Goal: Transaction & Acquisition: Purchase product/service

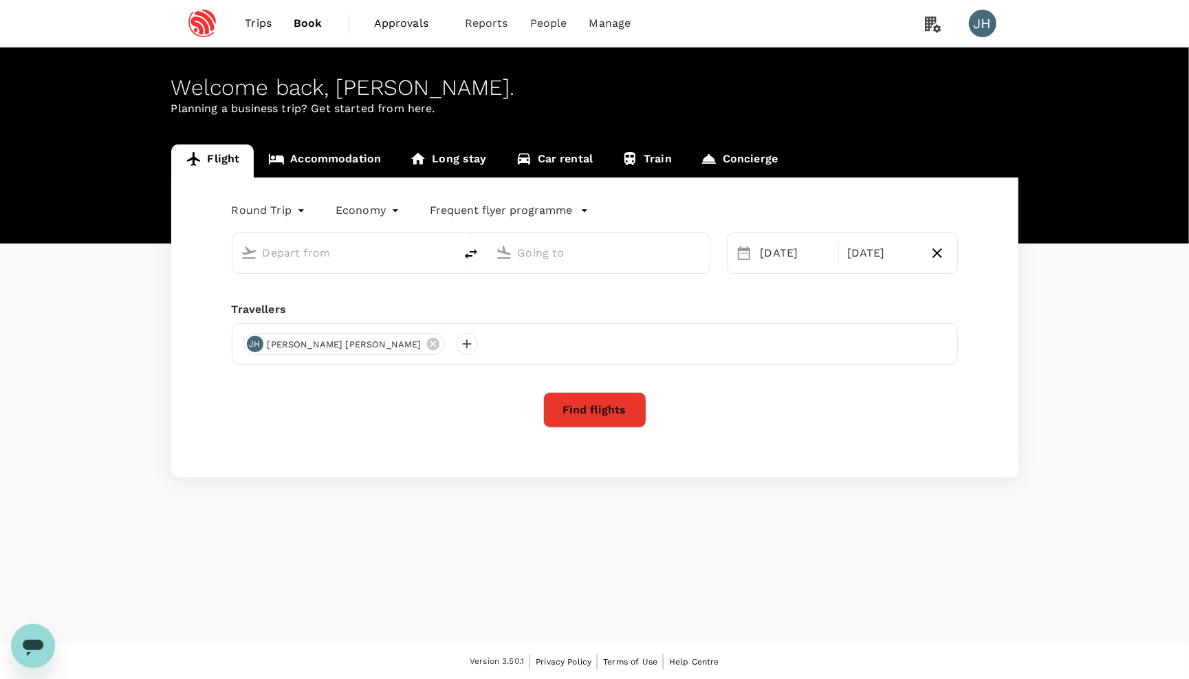
type input "Singapore Changi (SIN)"
type input "[GEOGRAPHIC_DATA], [GEOGRAPHIC_DATA] (any)"
type input "Singapore Changi (SIN)"
type input "[GEOGRAPHIC_DATA], [GEOGRAPHIC_DATA] (any)"
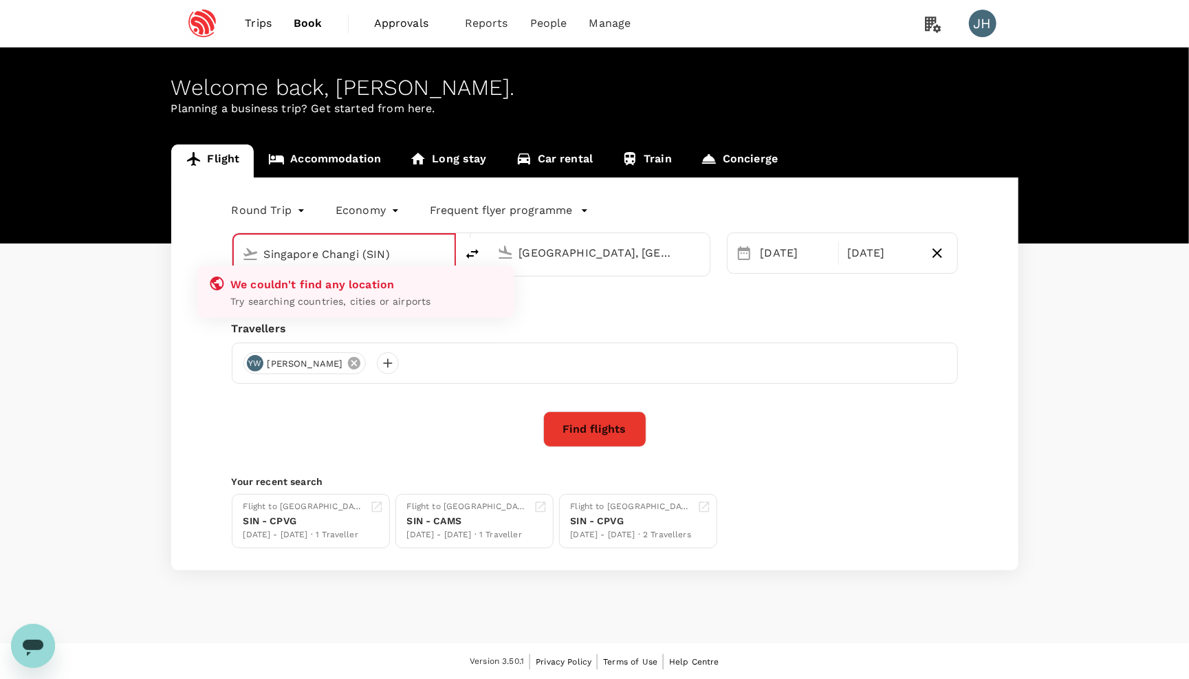
type input "Singapore Changi (SIN)"
click at [348, 361] on icon at bounding box center [354, 363] width 12 height 12
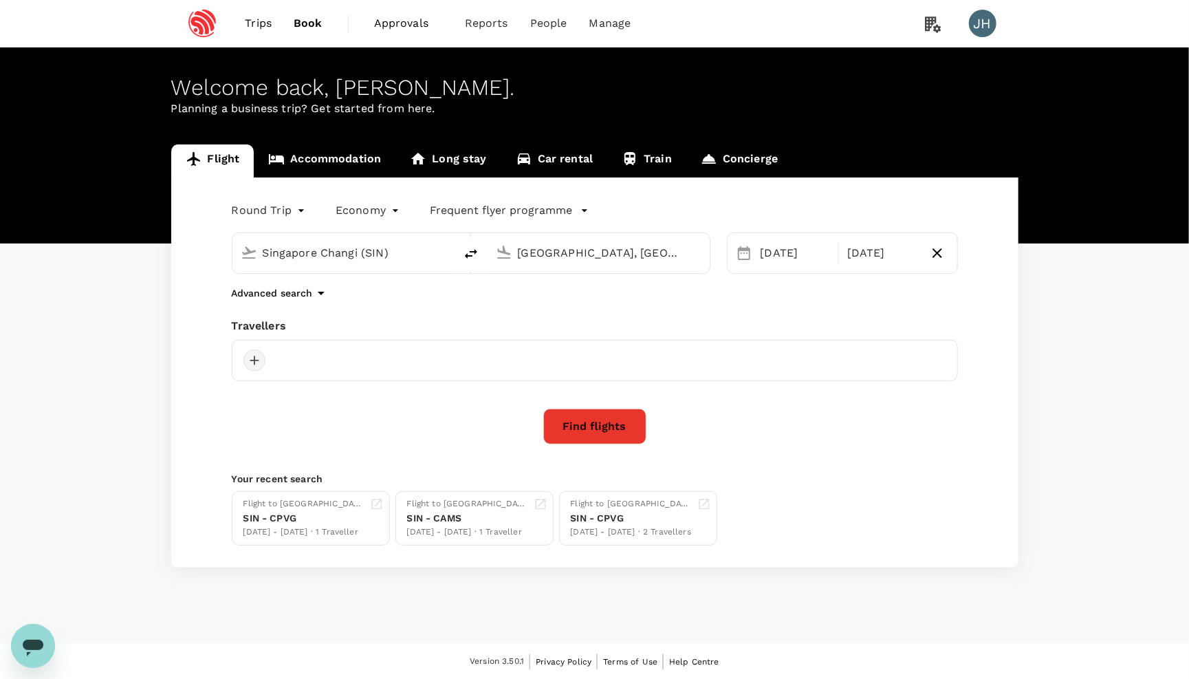
click at [255, 357] on div at bounding box center [254, 360] width 22 height 22
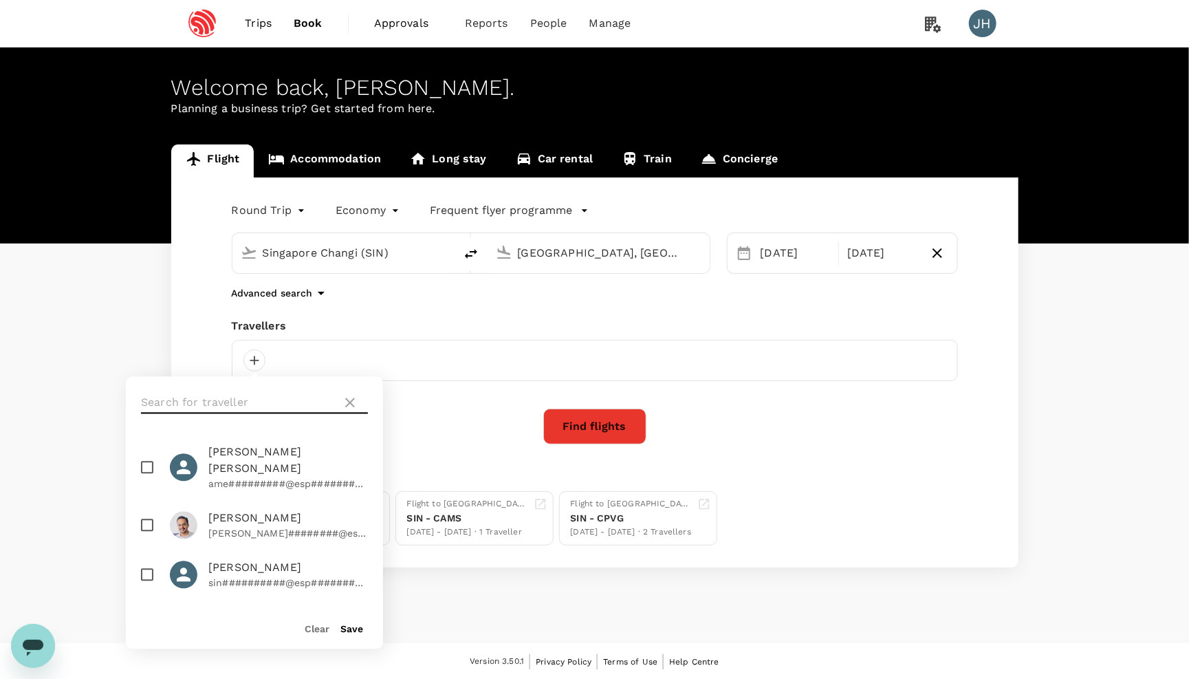
click at [258, 393] on input "text" at bounding box center [238, 403] width 195 height 22
type input "he"
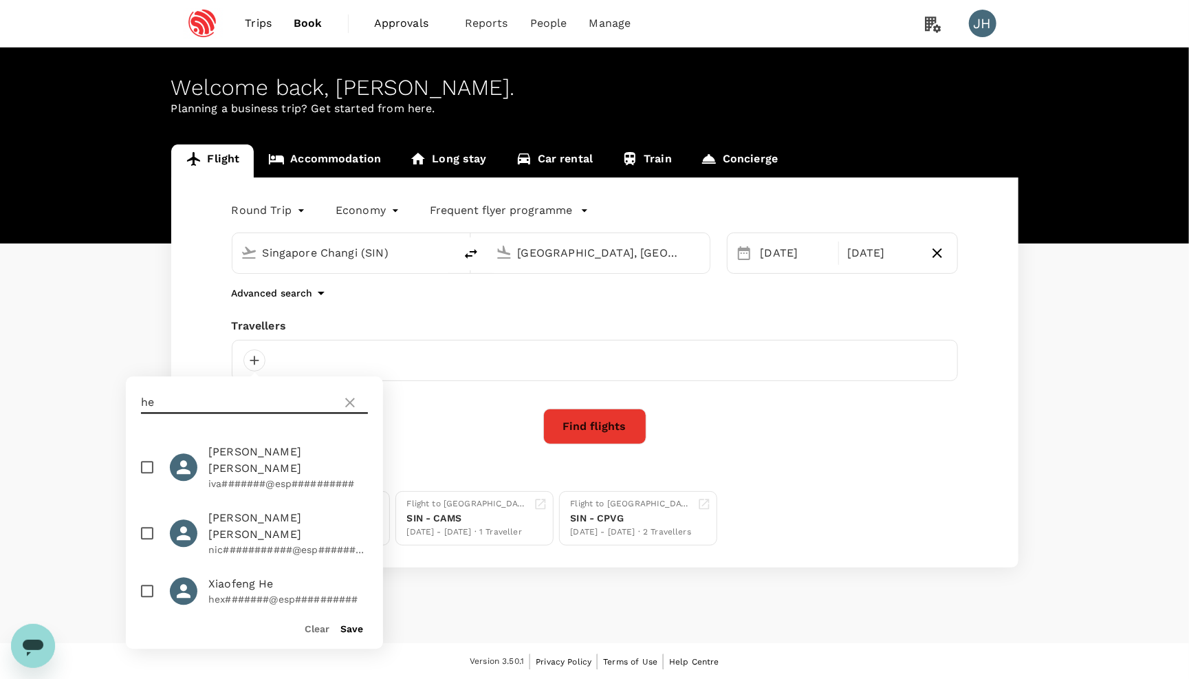
click at [147, 577] on input "checkbox" at bounding box center [147, 591] width 29 height 29
checkbox input "true"
click at [576, 444] on button "Find flights" at bounding box center [594, 426] width 103 height 36
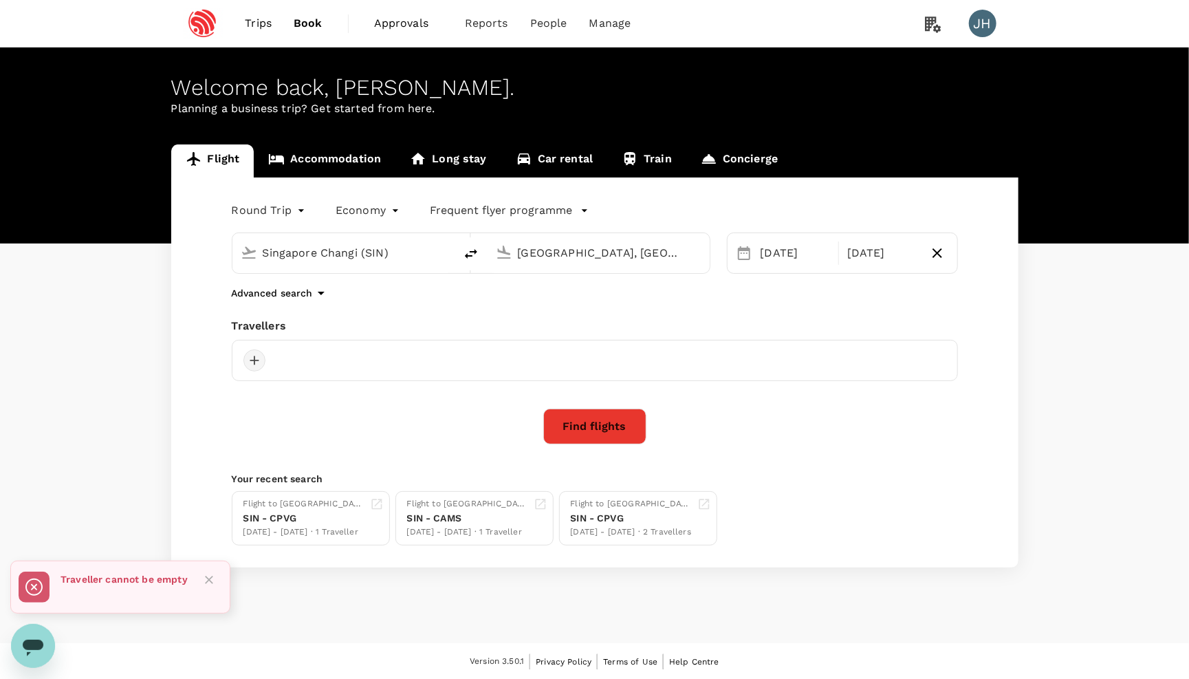
click at [259, 364] on div at bounding box center [254, 360] width 22 height 22
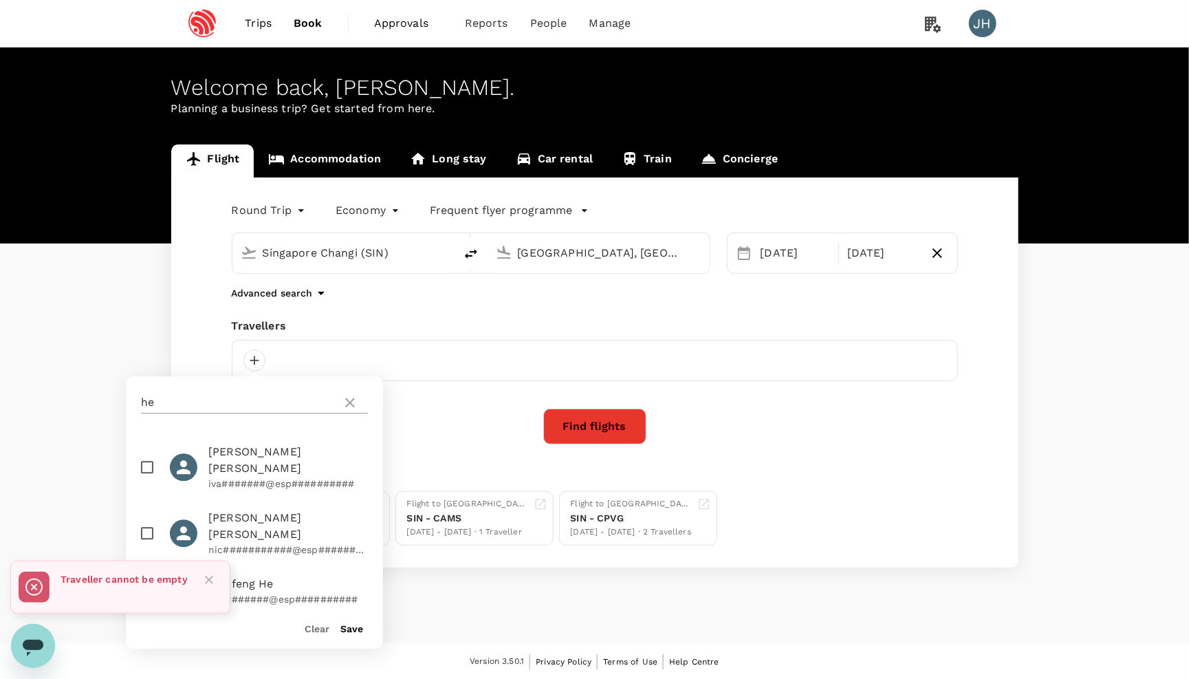
click at [248, 410] on input "he" at bounding box center [238, 403] width 195 height 22
click at [353, 627] on button "Save" at bounding box center [351, 629] width 23 height 11
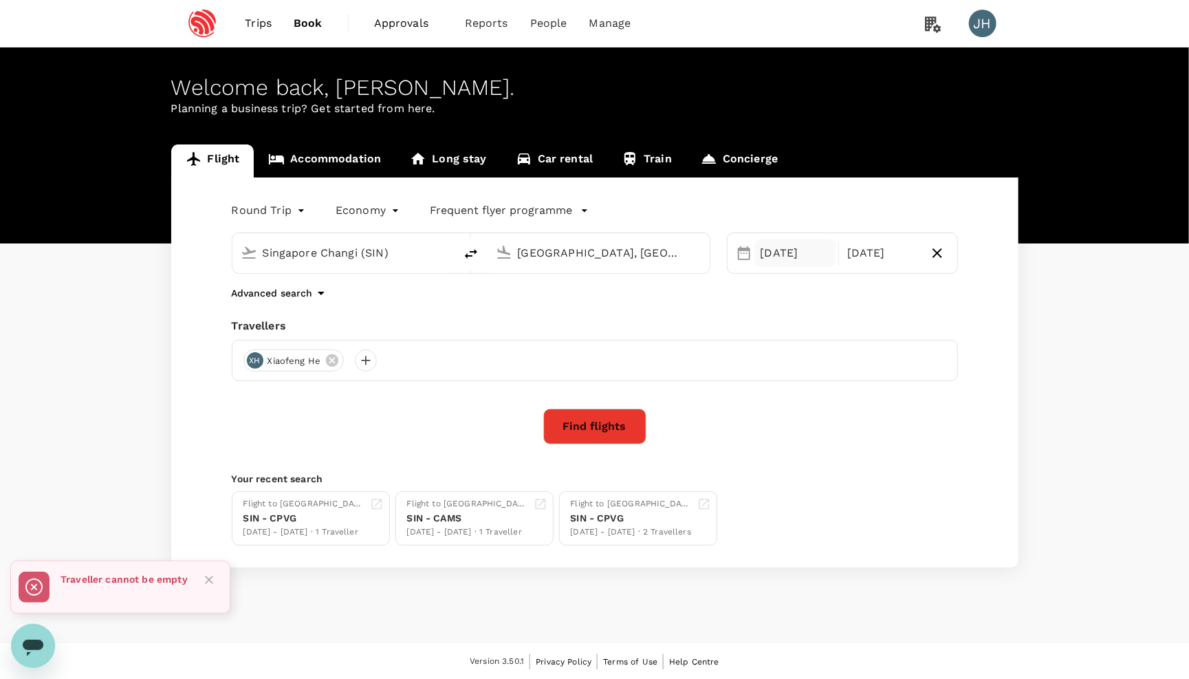
click at [764, 258] on div "28 Oct" at bounding box center [795, 253] width 81 height 28
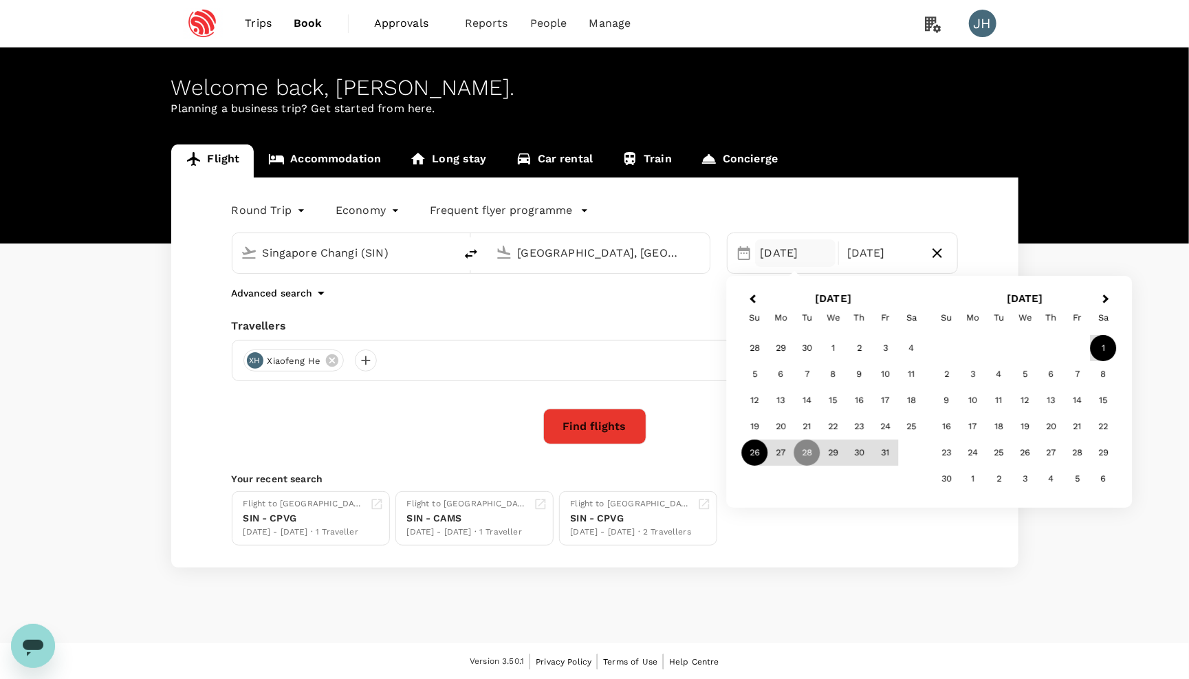
click at [749, 448] on div "26" at bounding box center [755, 452] width 26 height 26
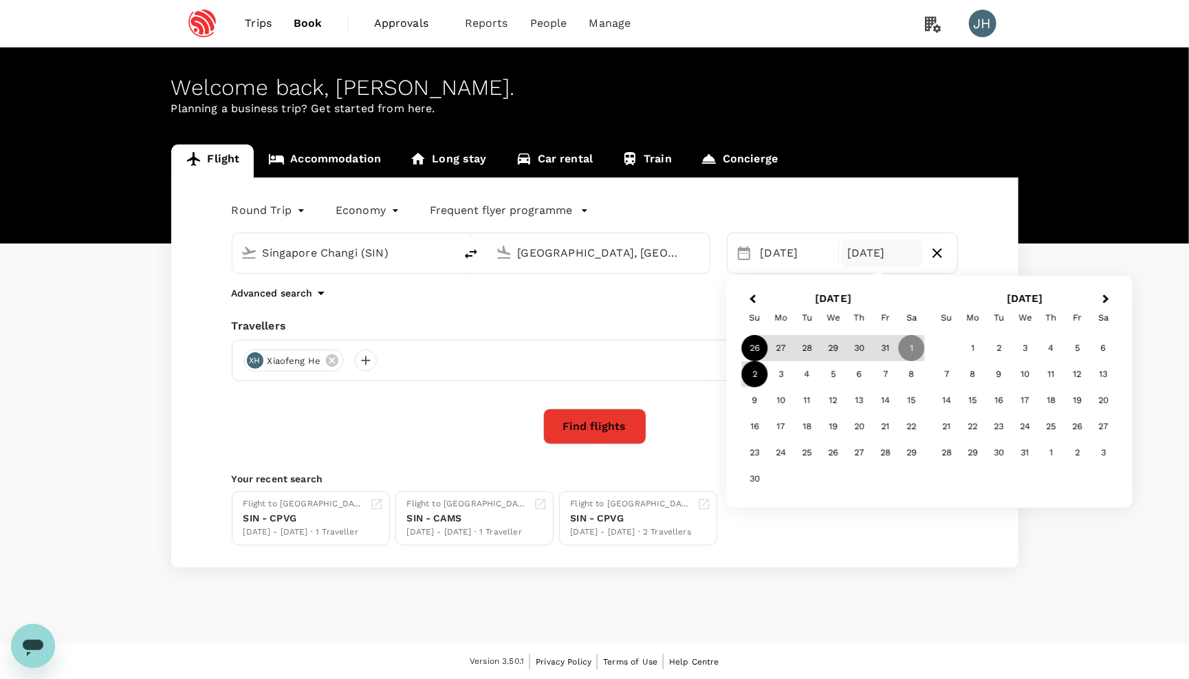
click at [751, 375] on div "2" at bounding box center [755, 374] width 26 height 26
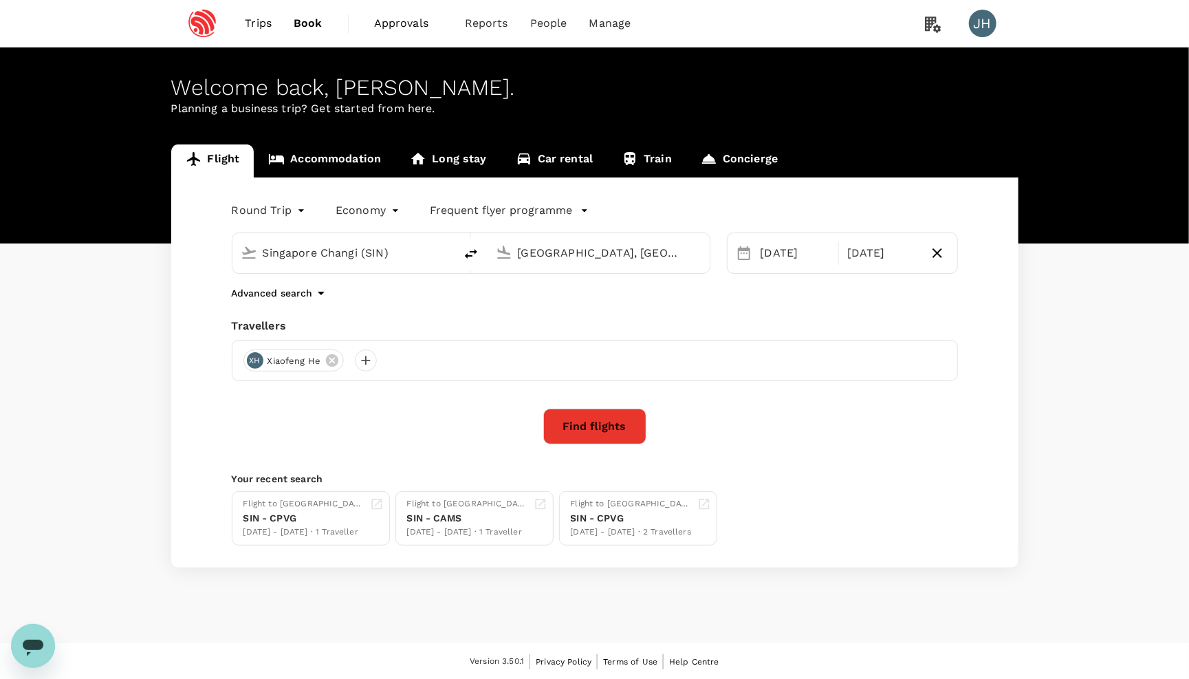
click at [602, 423] on button "Find flights" at bounding box center [594, 426] width 103 height 36
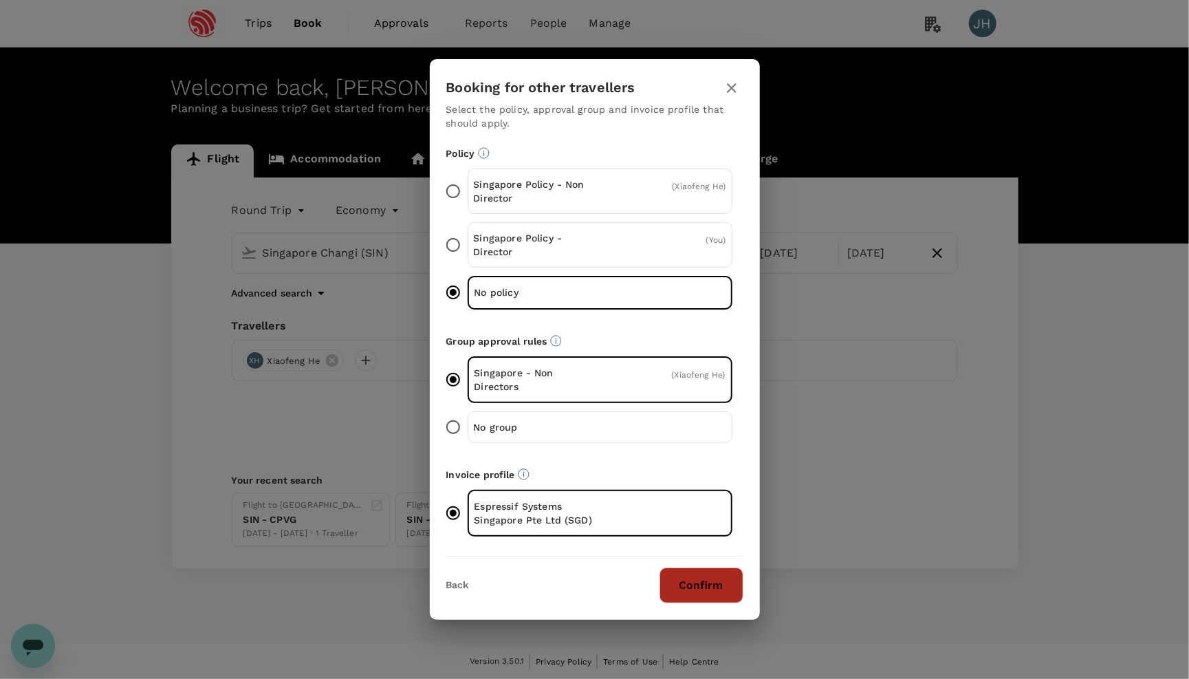
click at [688, 596] on button "Confirm" at bounding box center [701, 585] width 84 height 36
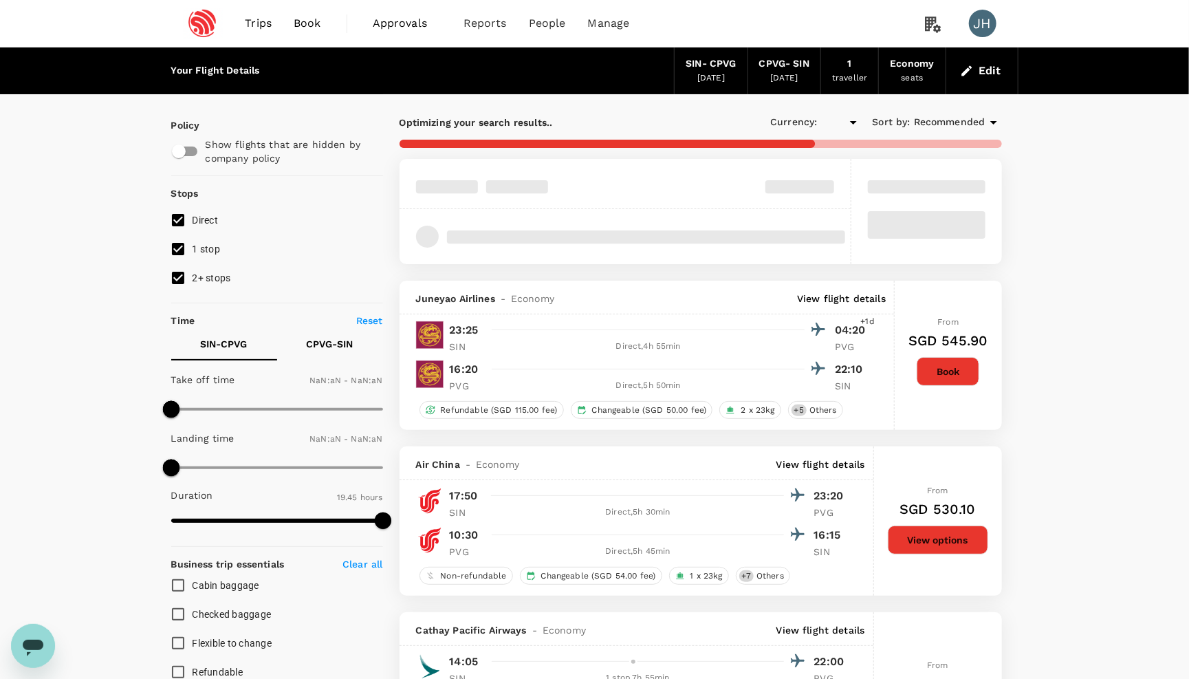
type input "SGD"
type input "1440"
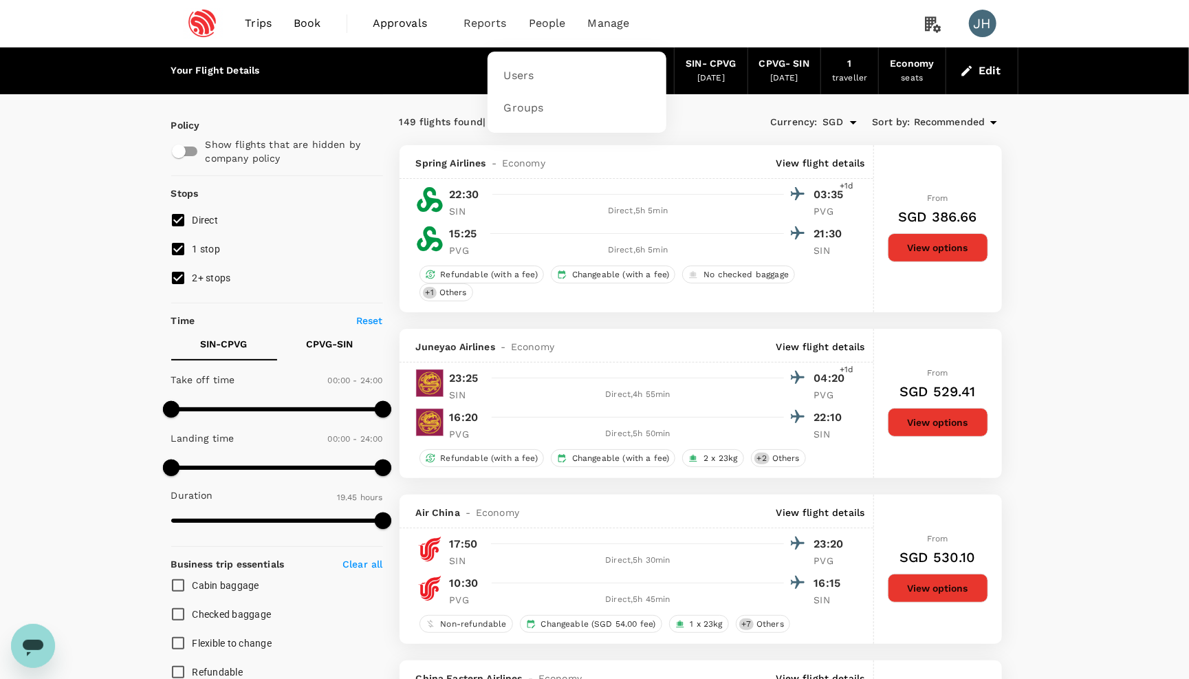
click at [540, 33] on li "People" at bounding box center [547, 23] width 59 height 47
click at [532, 85] on link "Users" at bounding box center [577, 76] width 162 height 32
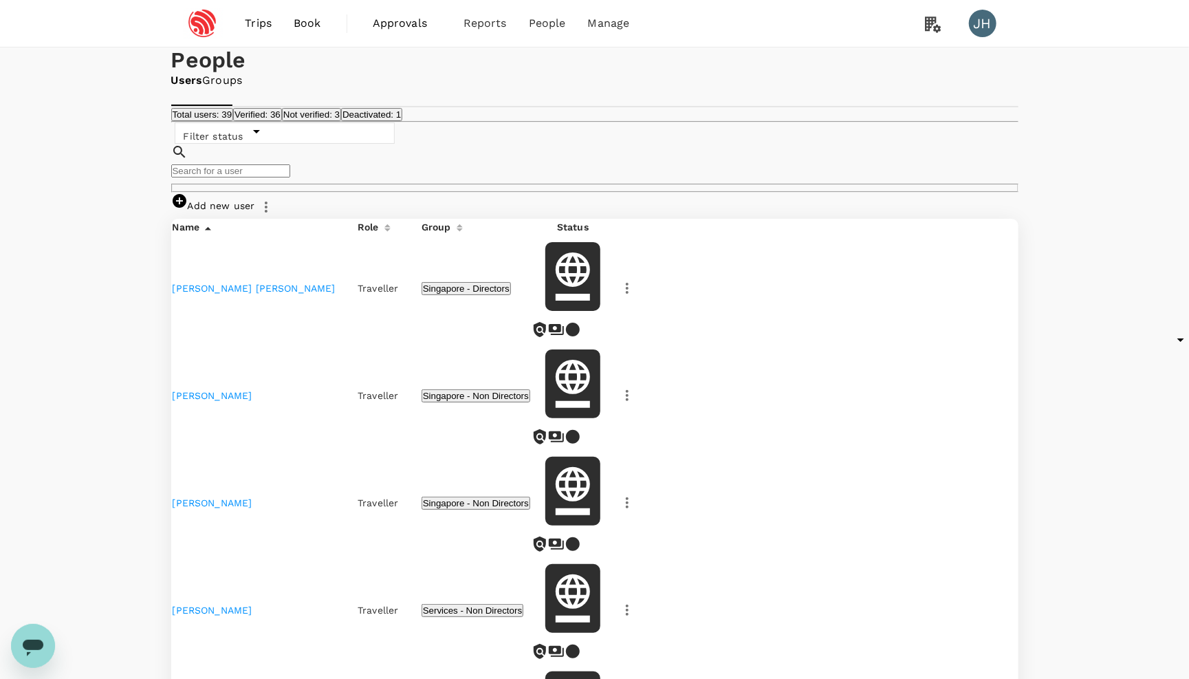
click at [268, 177] on input "text" at bounding box center [230, 170] width 119 height 13
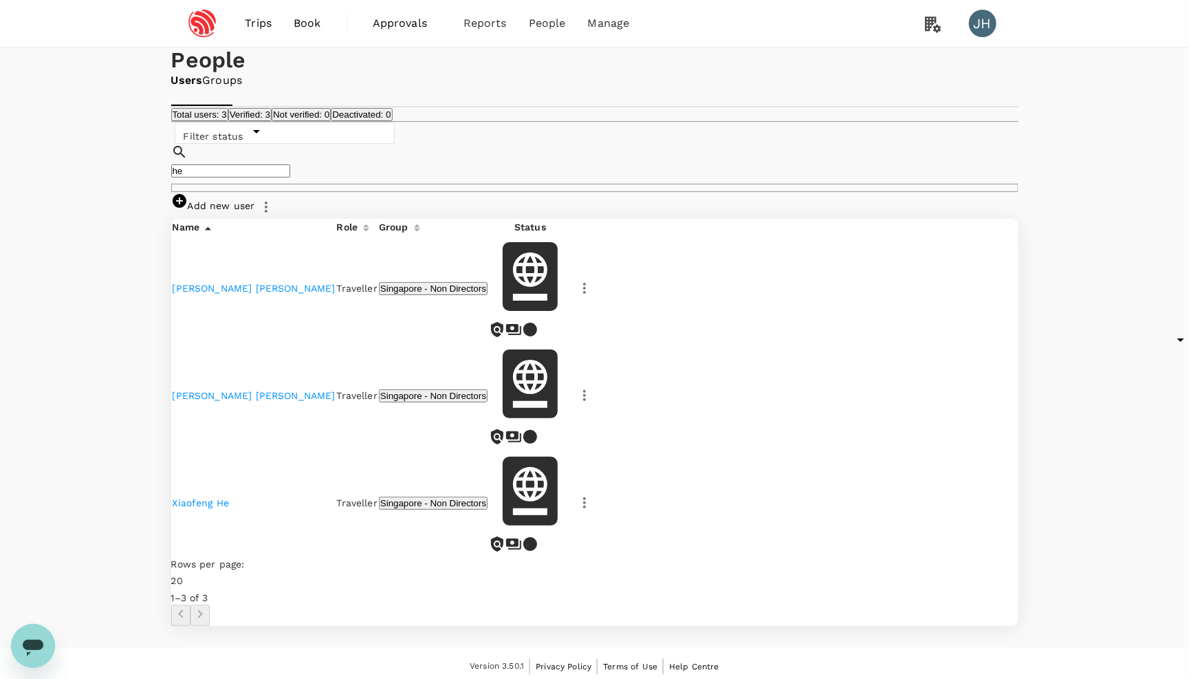
type input "he"
click at [199, 465] on td "Xiaofeng He" at bounding box center [254, 503] width 163 height 106
click at [199, 497] on link "Xiaofeng He" at bounding box center [201, 502] width 57 height 11
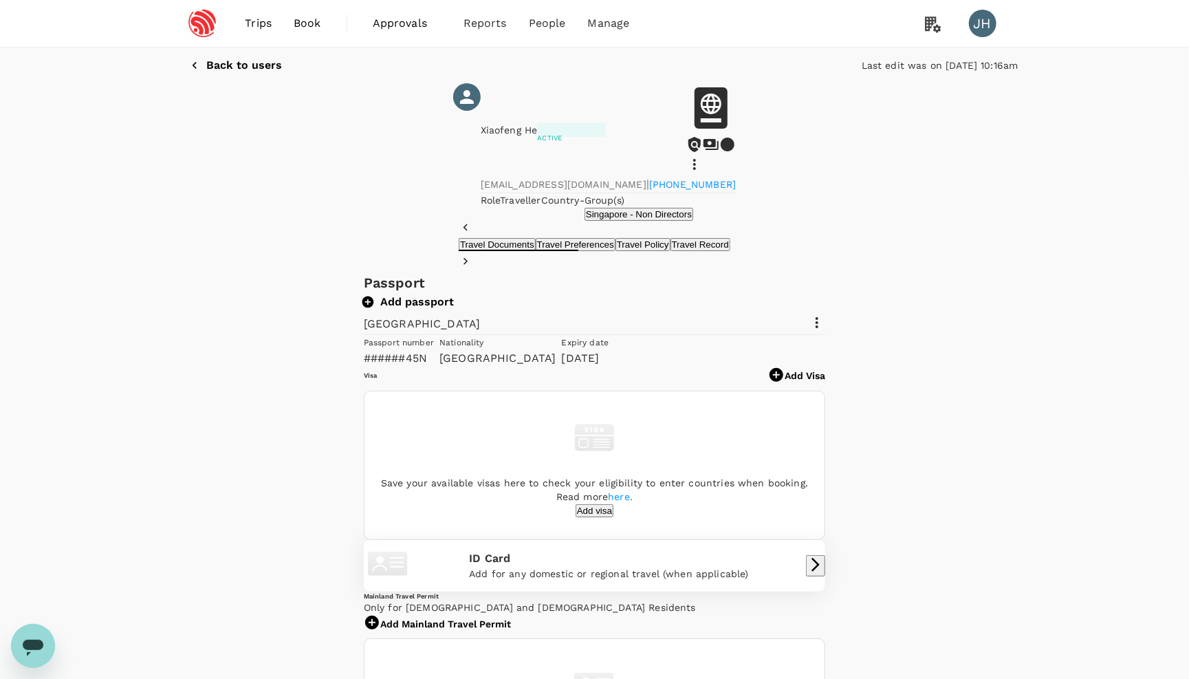
click at [305, 25] on span "Book" at bounding box center [308, 23] width 28 height 17
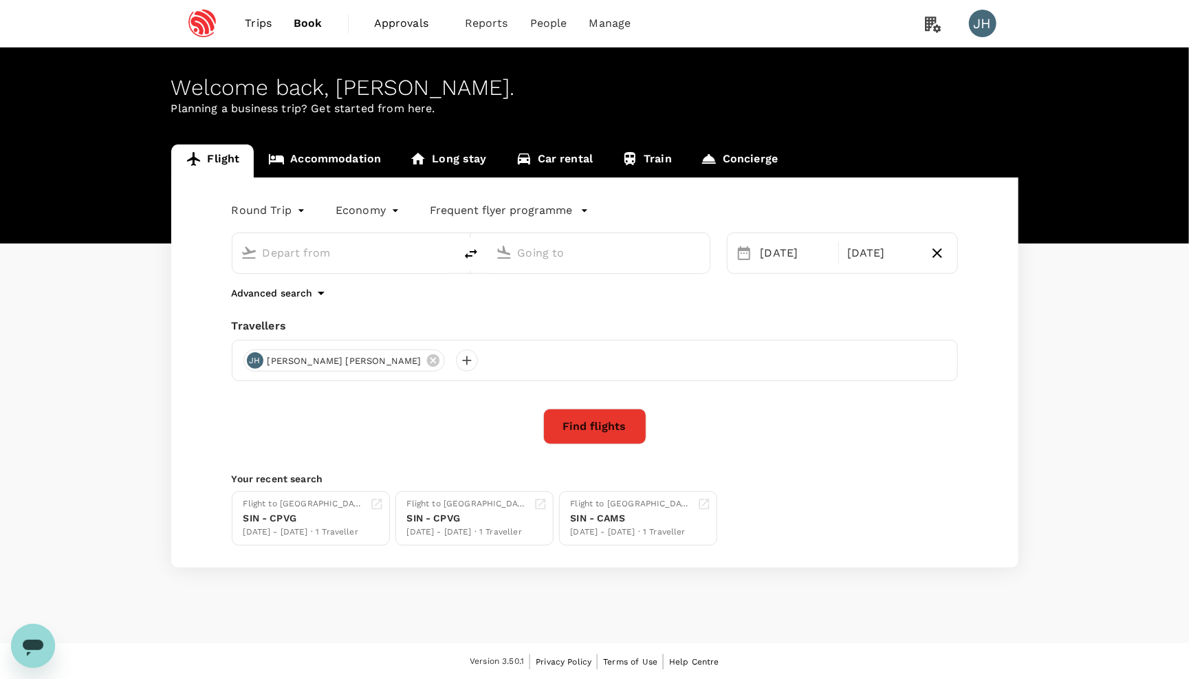
type input "Singapore Changi (SIN)"
type input "[GEOGRAPHIC_DATA], [GEOGRAPHIC_DATA] (any)"
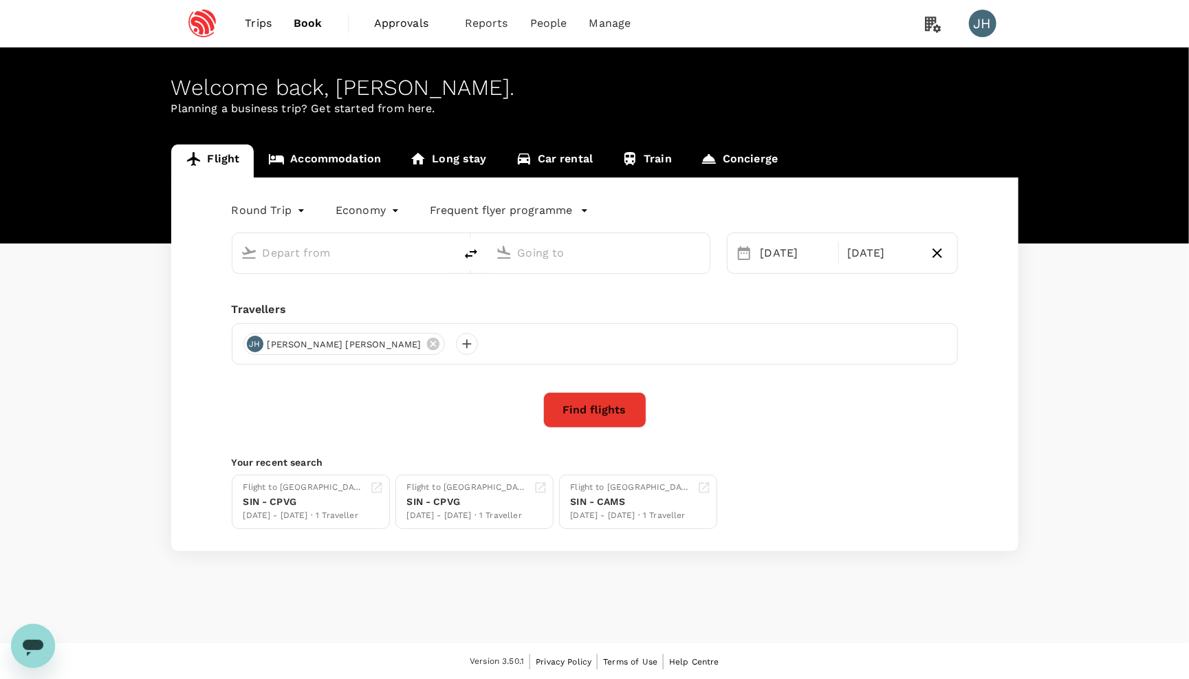
type input "Singapore Changi (SIN)"
type input "[GEOGRAPHIC_DATA], [GEOGRAPHIC_DATA] (any)"
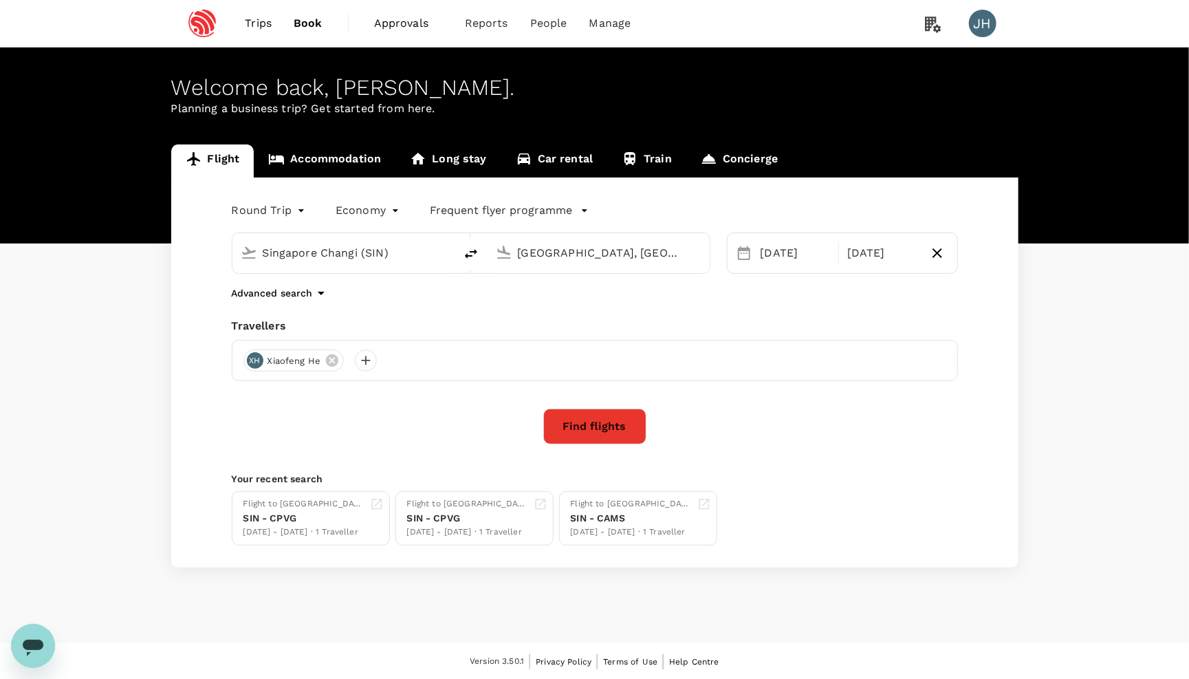
click at [582, 428] on button "Find flights" at bounding box center [594, 426] width 103 height 36
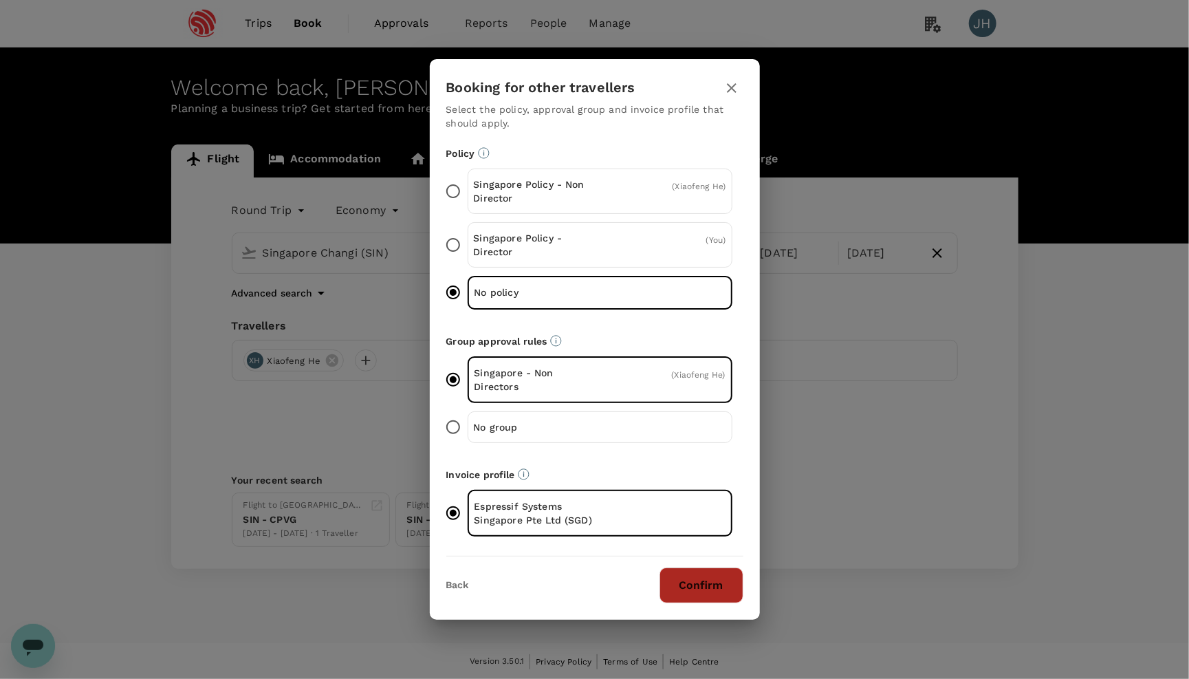
click at [690, 595] on button "Confirm" at bounding box center [701, 585] width 84 height 36
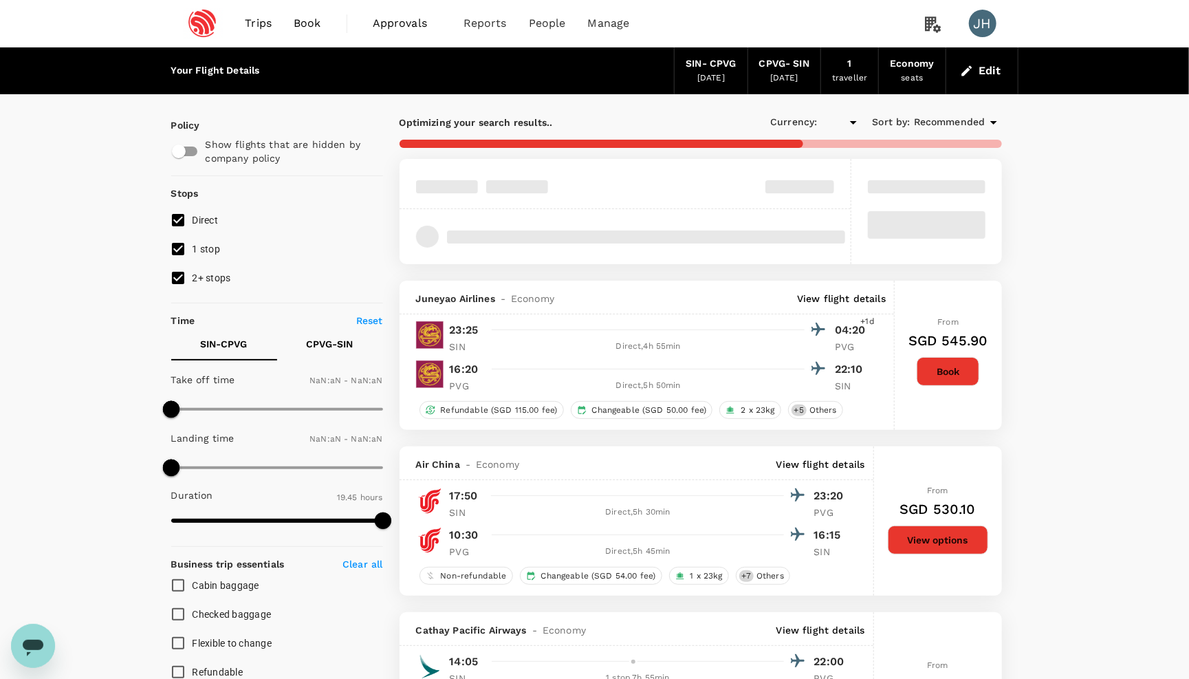
type input "SGD"
type input "1440"
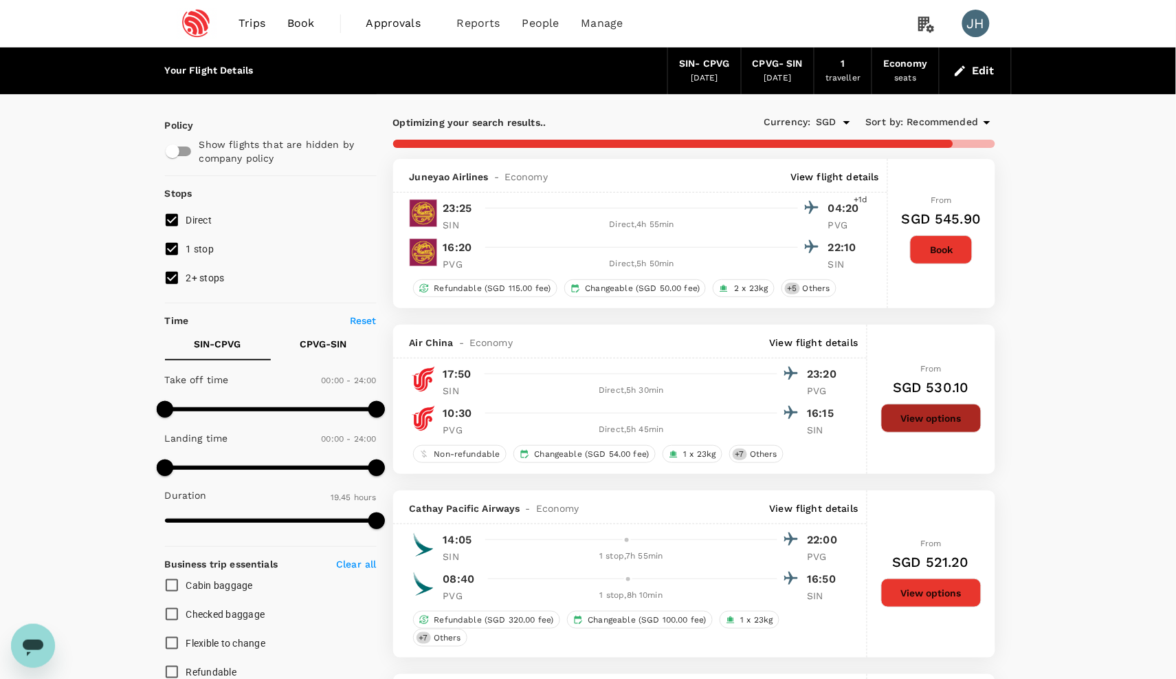
click at [952, 424] on button "View options" at bounding box center [931, 418] width 100 height 29
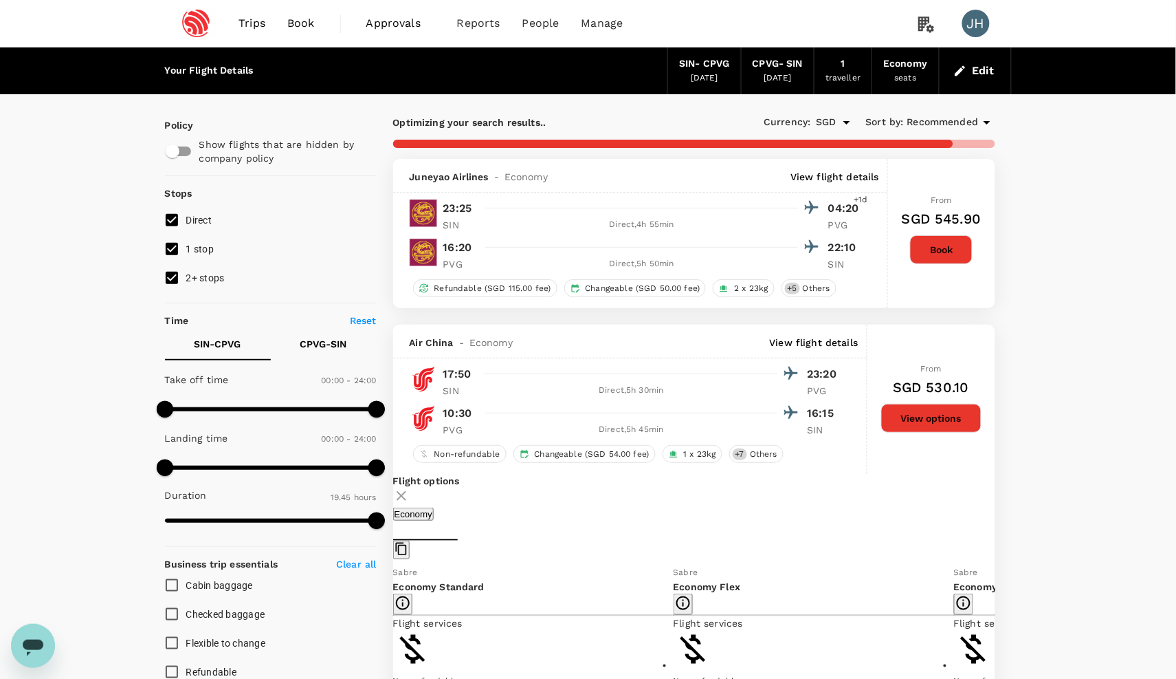
scroll to position [331, 0]
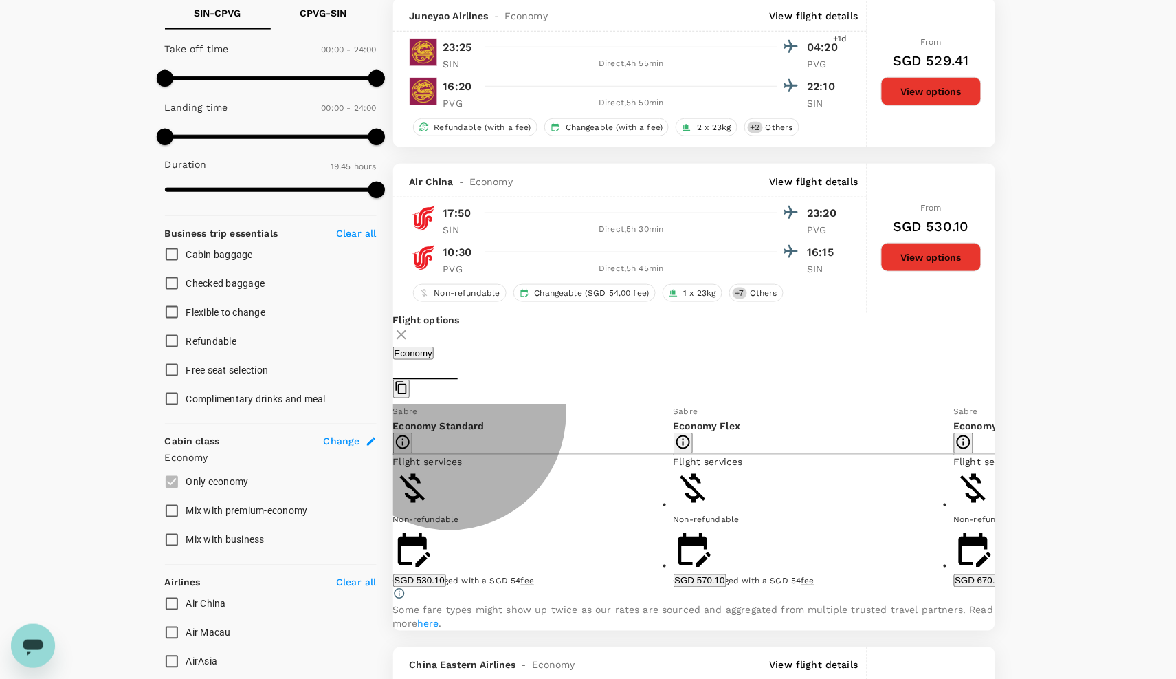
click at [446, 587] on button "SGD 530.10" at bounding box center [419, 580] width 53 height 13
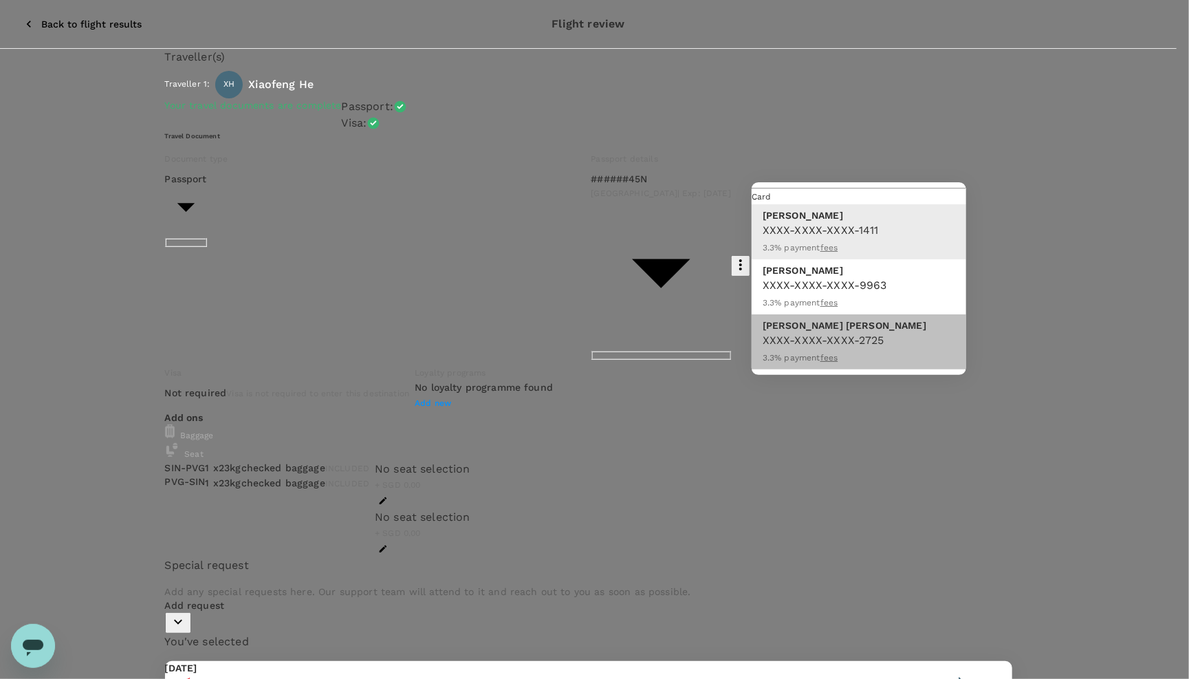
click at [864, 332] on div "XXXX-XXXX-XXXX-2725 3.3 % payment fees" at bounding box center [844, 348] width 164 height 33
type input "9fb15b15-d3d9-42fb-a2d9-d4657c81e517"
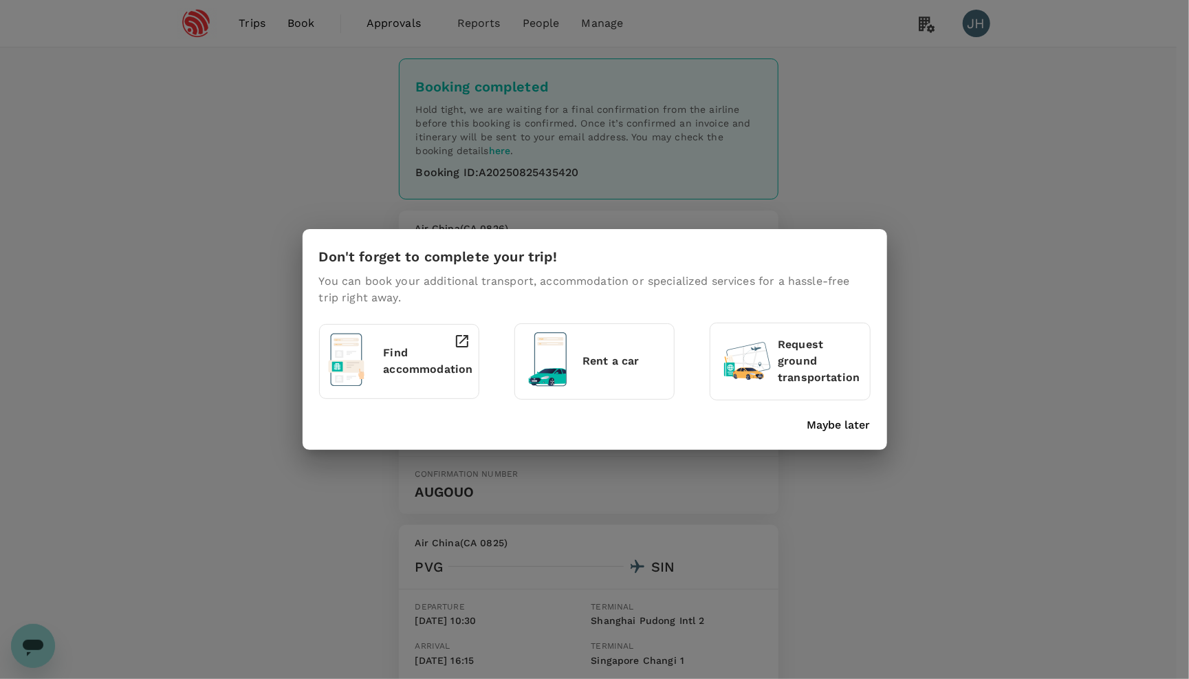
click at [840, 422] on p "Maybe later" at bounding box center [838, 425] width 63 height 17
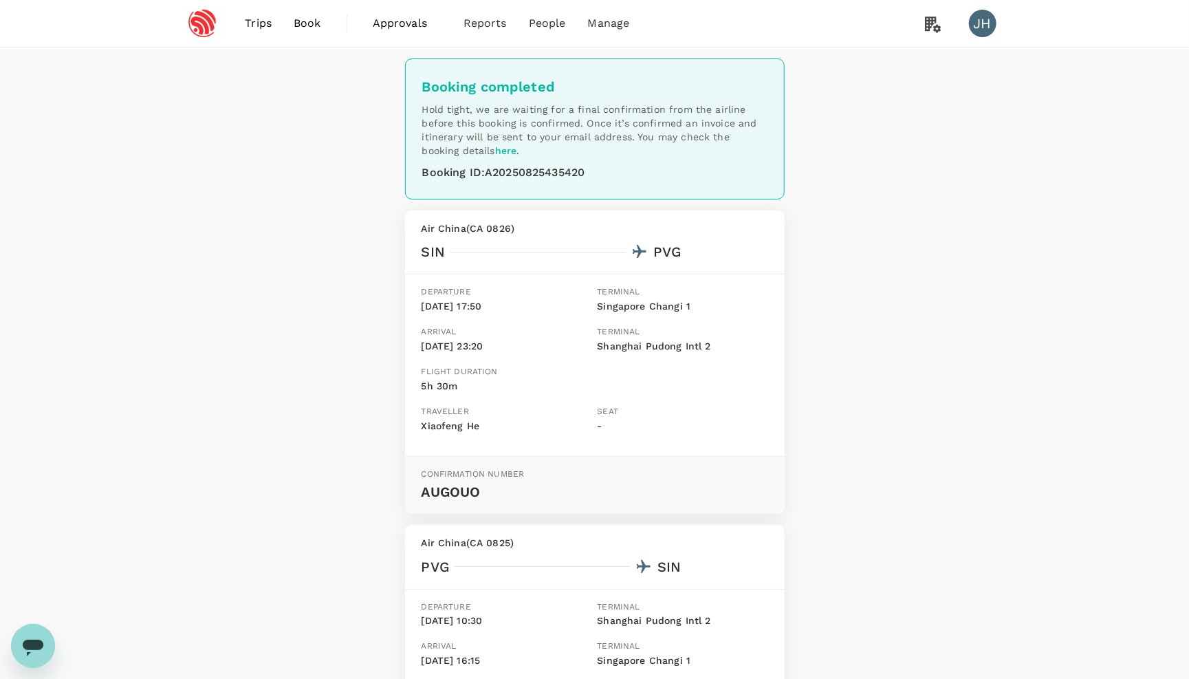
click at [312, 29] on span "Book" at bounding box center [308, 23] width 28 height 17
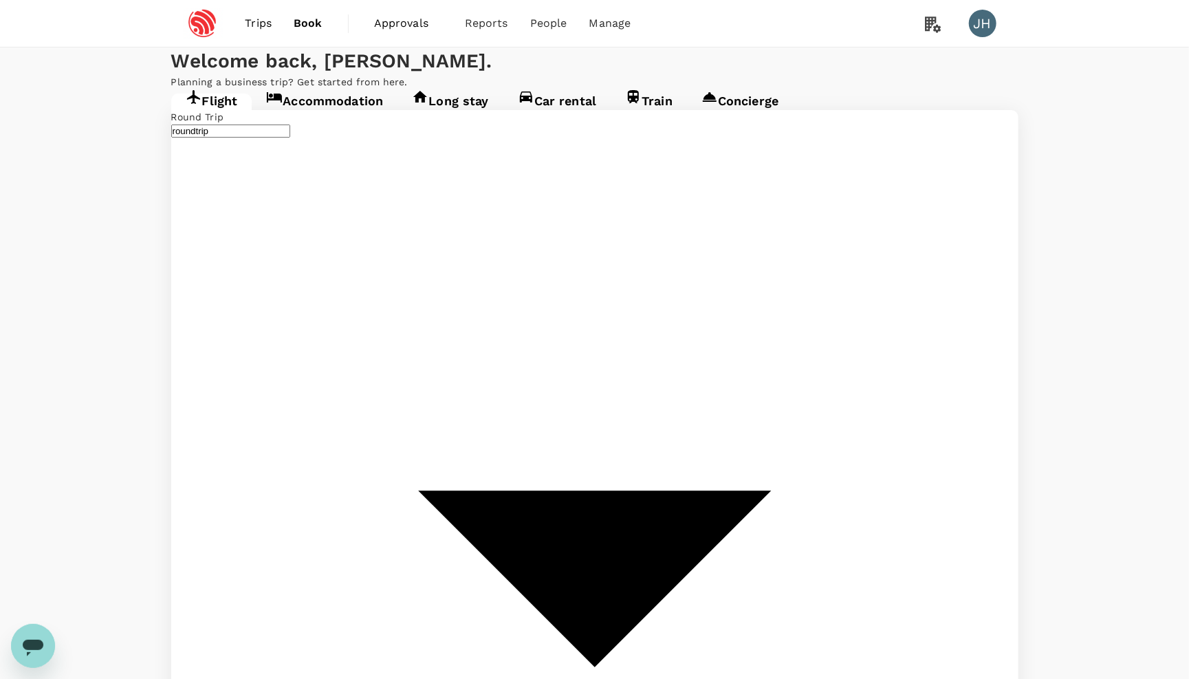
type input "Singapore Changi (SIN)"
type input "[GEOGRAPHIC_DATA], [GEOGRAPHIC_DATA] (any)"
type input "Singapore Changi (SIN)"
type input "[GEOGRAPHIC_DATA], [GEOGRAPHIC_DATA] (any)"
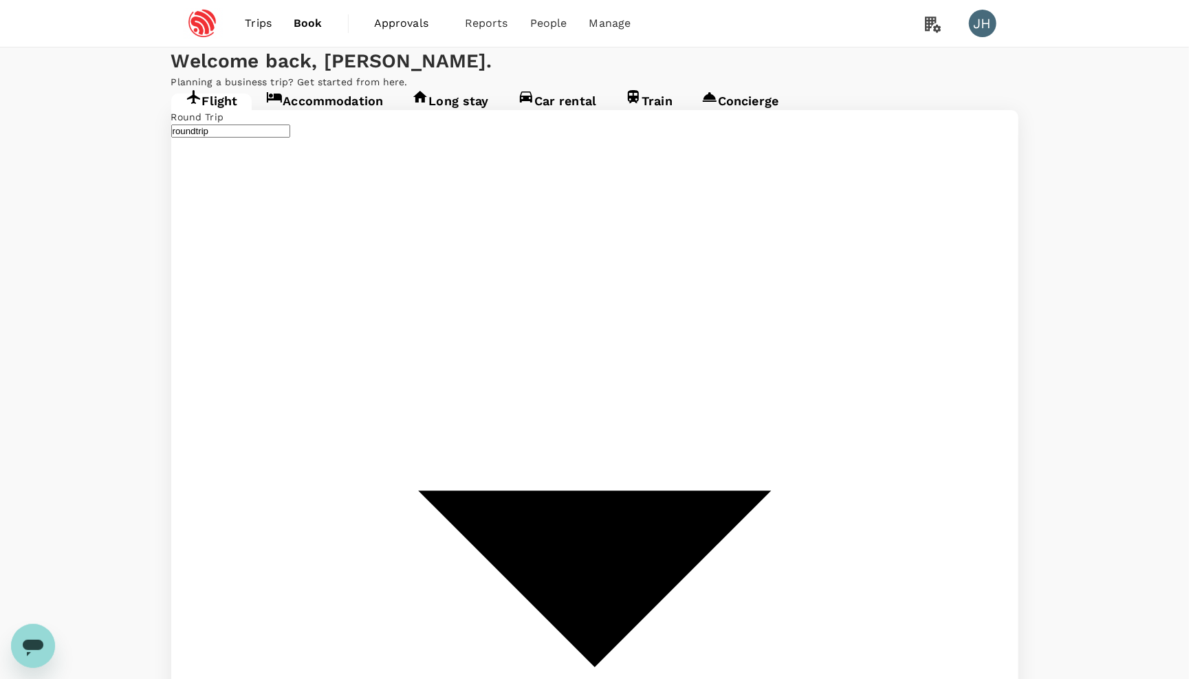
type input "Singapore Changi (SIN)"
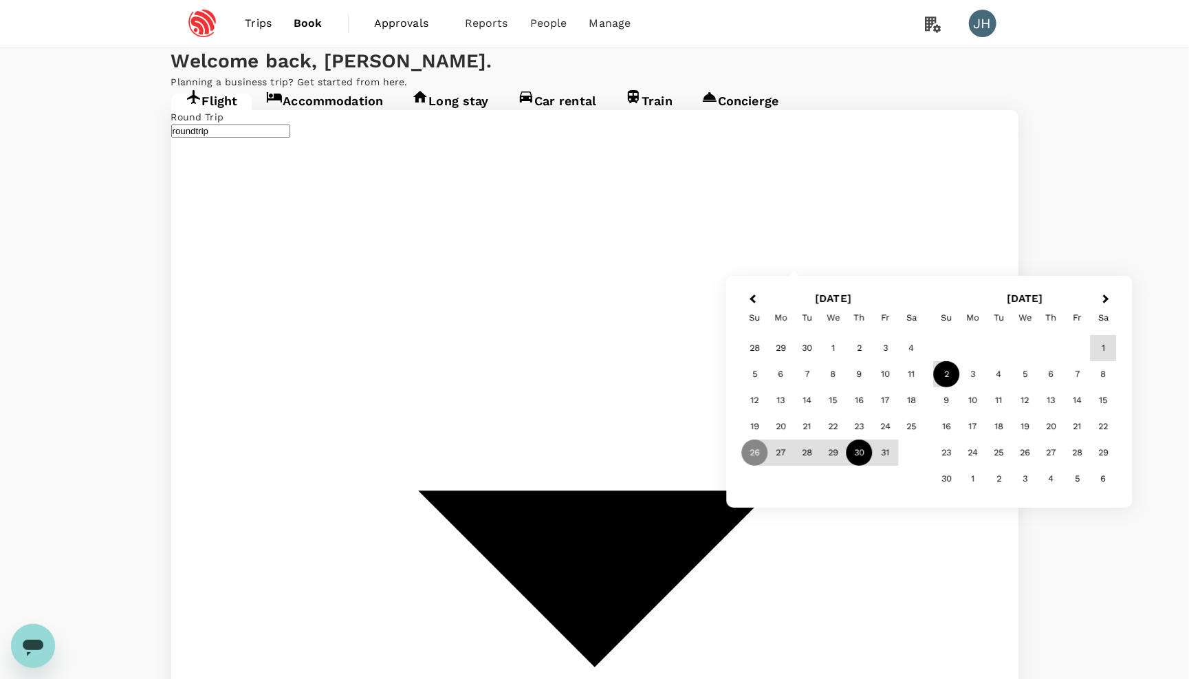
click at [868, 452] on div "30" at bounding box center [859, 452] width 26 height 26
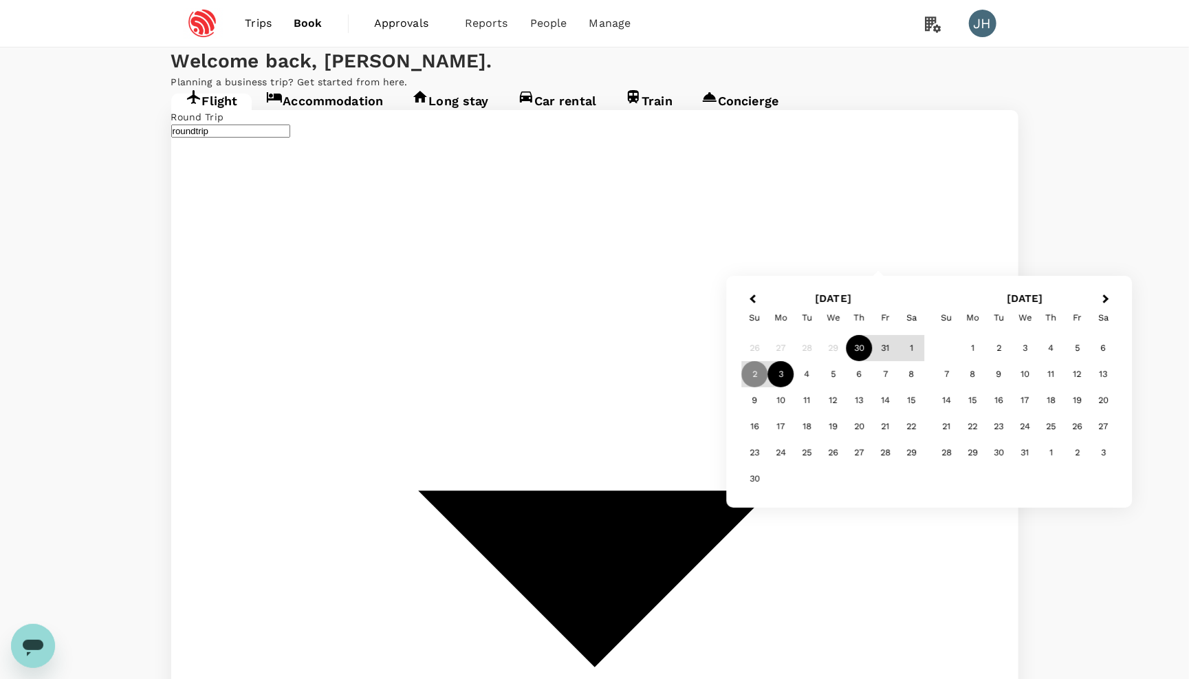
click at [780, 372] on div "3" at bounding box center [781, 374] width 26 height 26
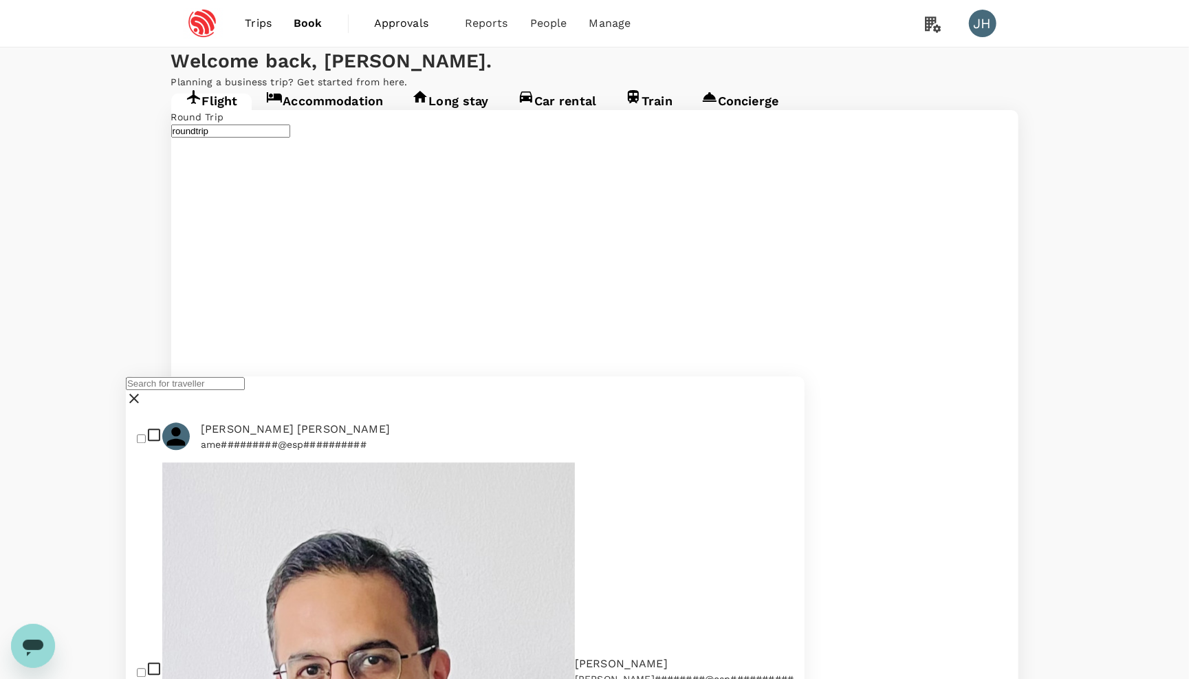
click at [245, 391] on input "text" at bounding box center [185, 383] width 119 height 13
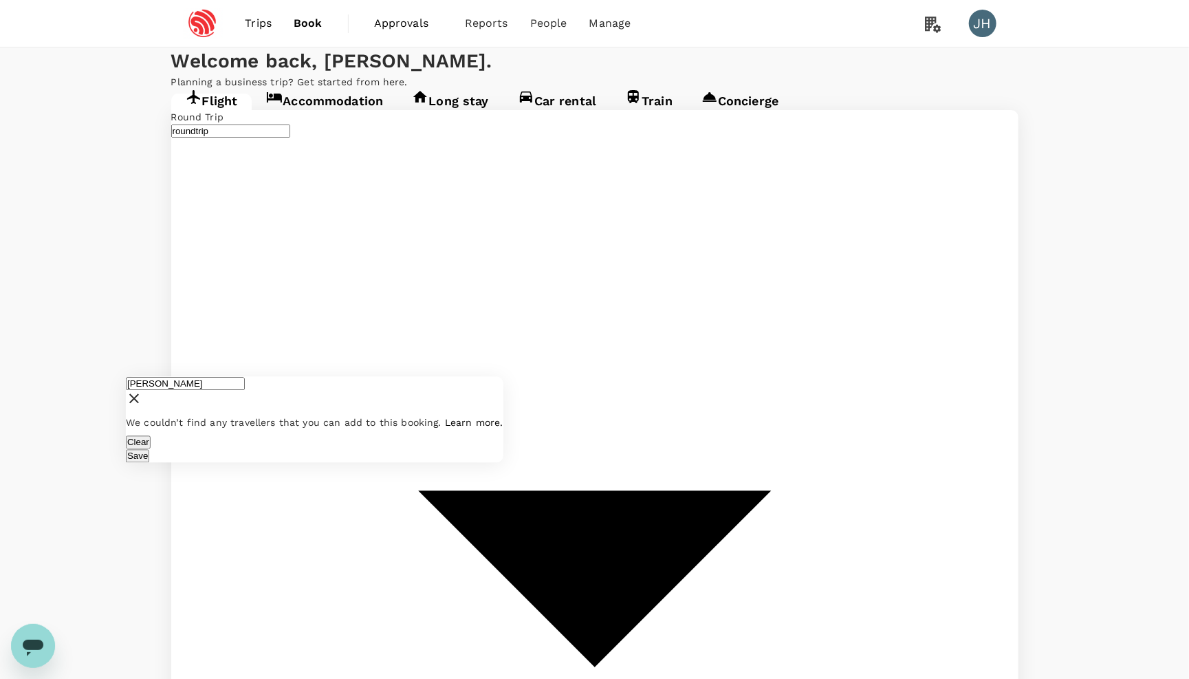
click at [280, 430] on div "We couldn’t find any travellers that you can add to this booking. Learn more." at bounding box center [314, 423] width 377 height 14
click at [245, 391] on input "[PERSON_NAME]" at bounding box center [185, 383] width 119 height 13
type input "soh"
click at [146, 443] on input "checkbox" at bounding box center [141, 438] width 9 height 9
checkbox input "true"
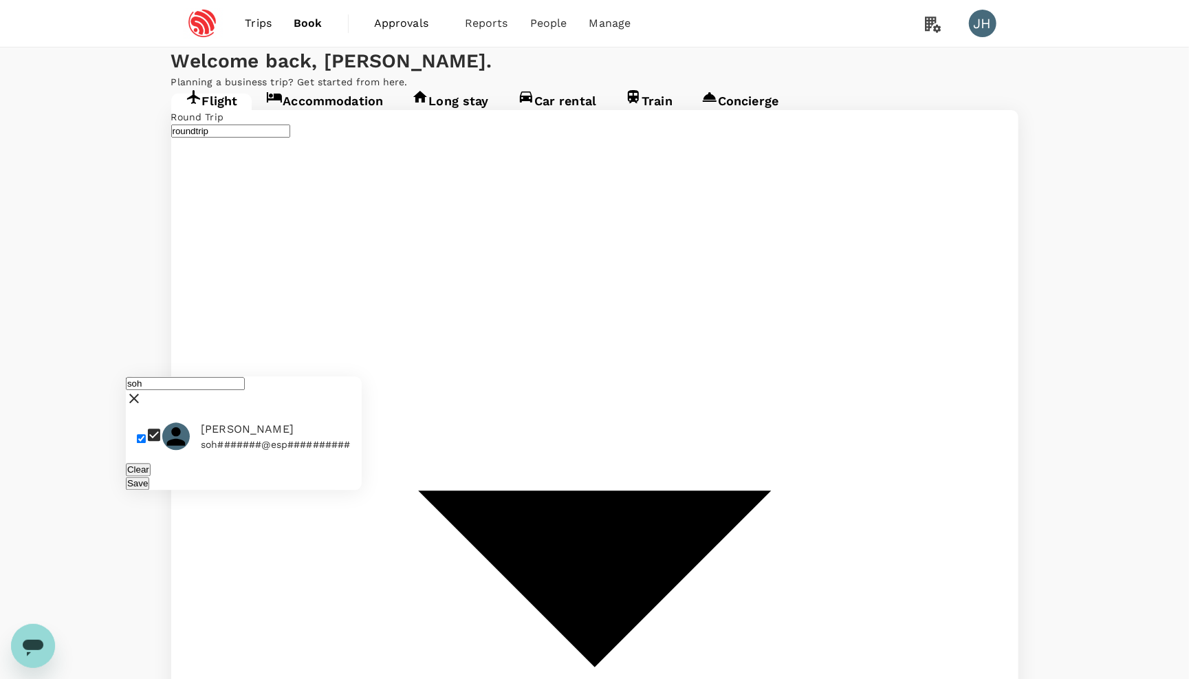
click at [149, 490] on button "Save" at bounding box center [137, 483] width 23 height 13
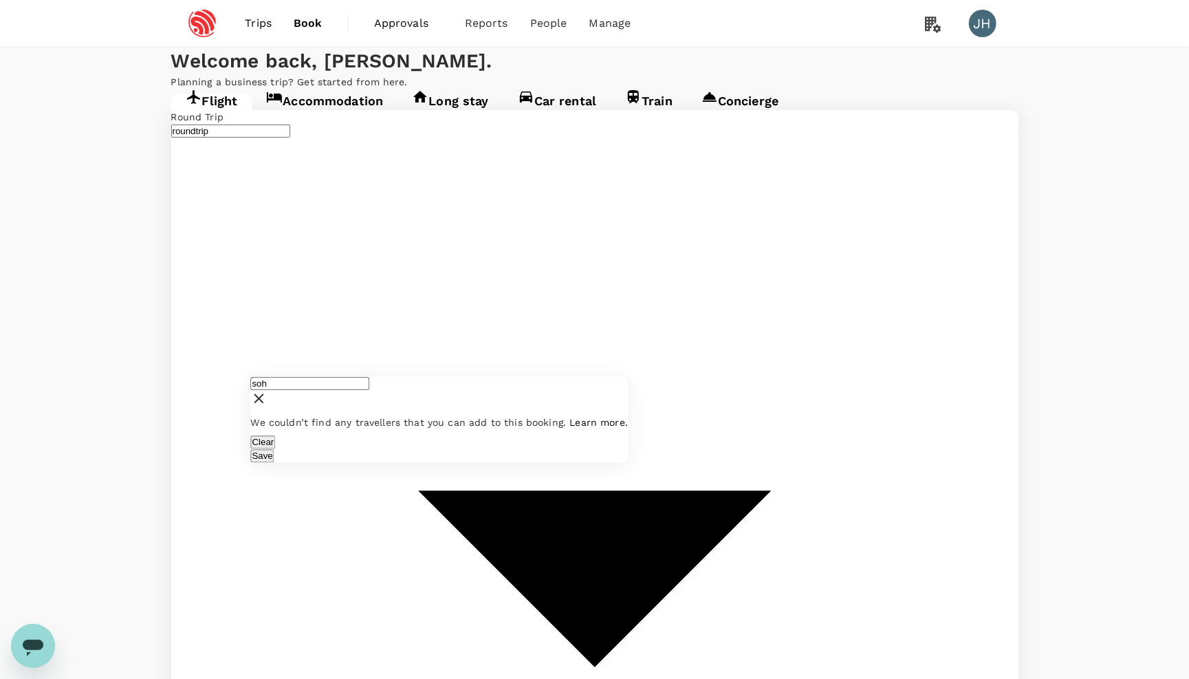
click at [372, 377] on span at bounding box center [372, 377] width 0 height 0
click at [343, 391] on input "soh" at bounding box center [310, 383] width 119 height 13
type input "s"
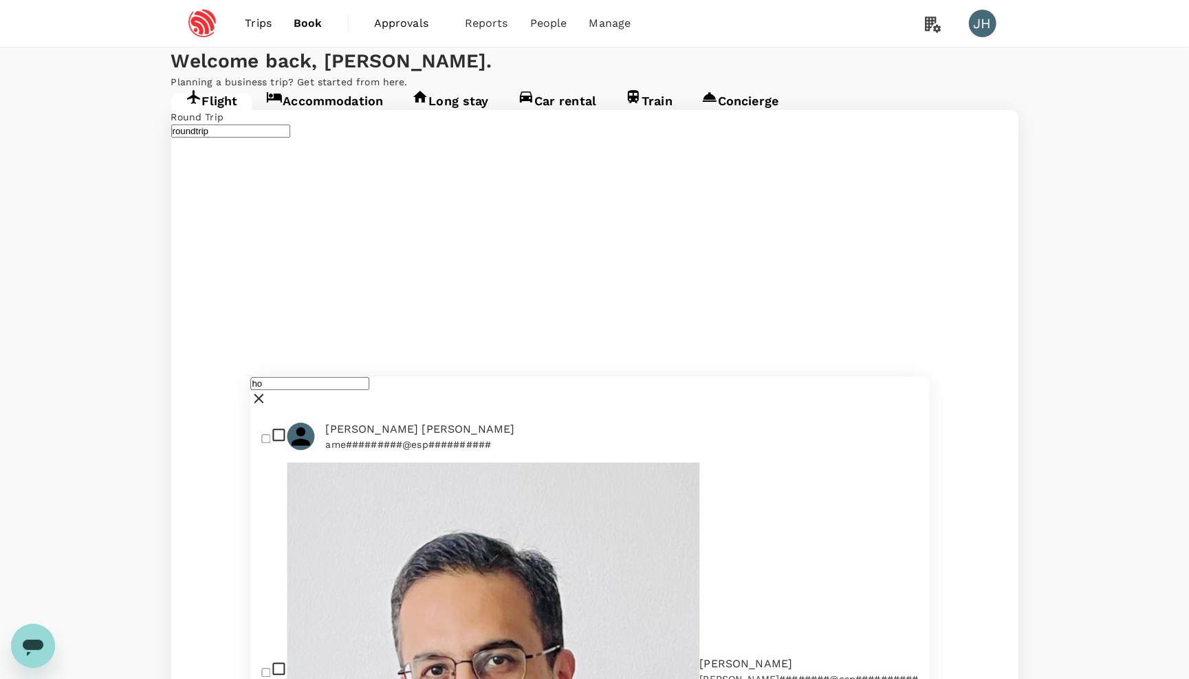
scroll to position [987, 0]
type input "ho"
checkbox input "true"
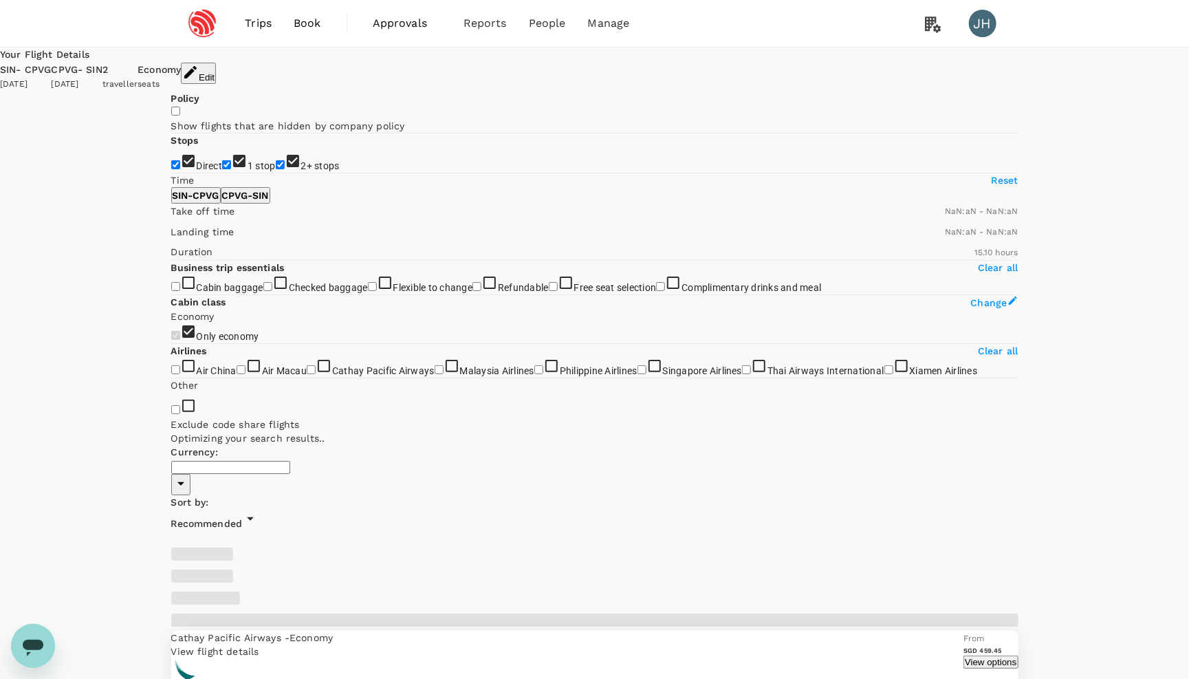
type input "SGD"
type input "1440"
click at [276, 169] on input "2+ stops" at bounding box center [280, 164] width 9 height 9
checkbox input "false"
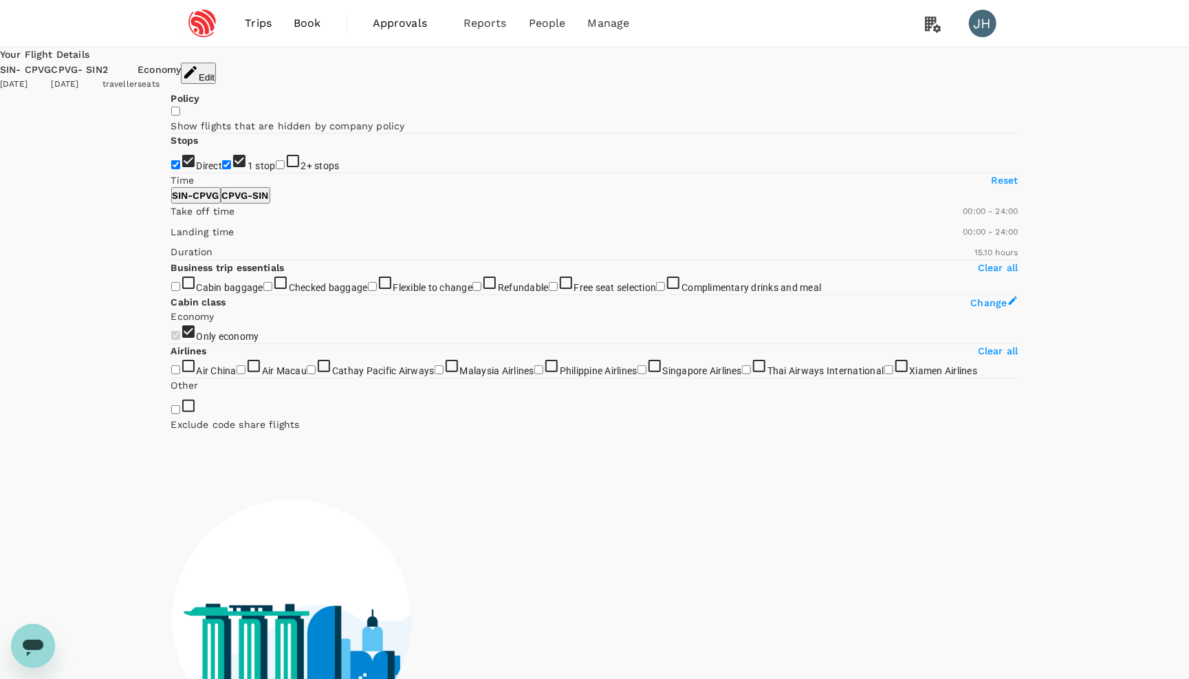
click at [222, 169] on input "1 stop" at bounding box center [226, 164] width 9 height 9
checkbox input "false"
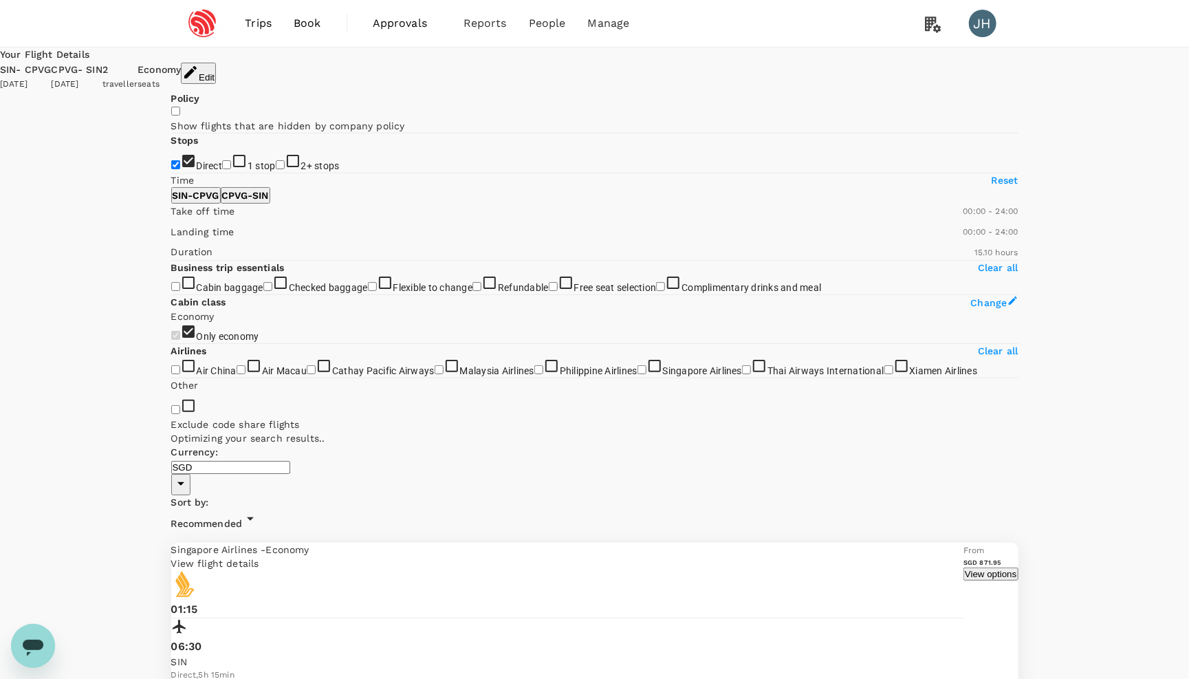
click at [259, 510] on icon at bounding box center [250, 518] width 17 height 17
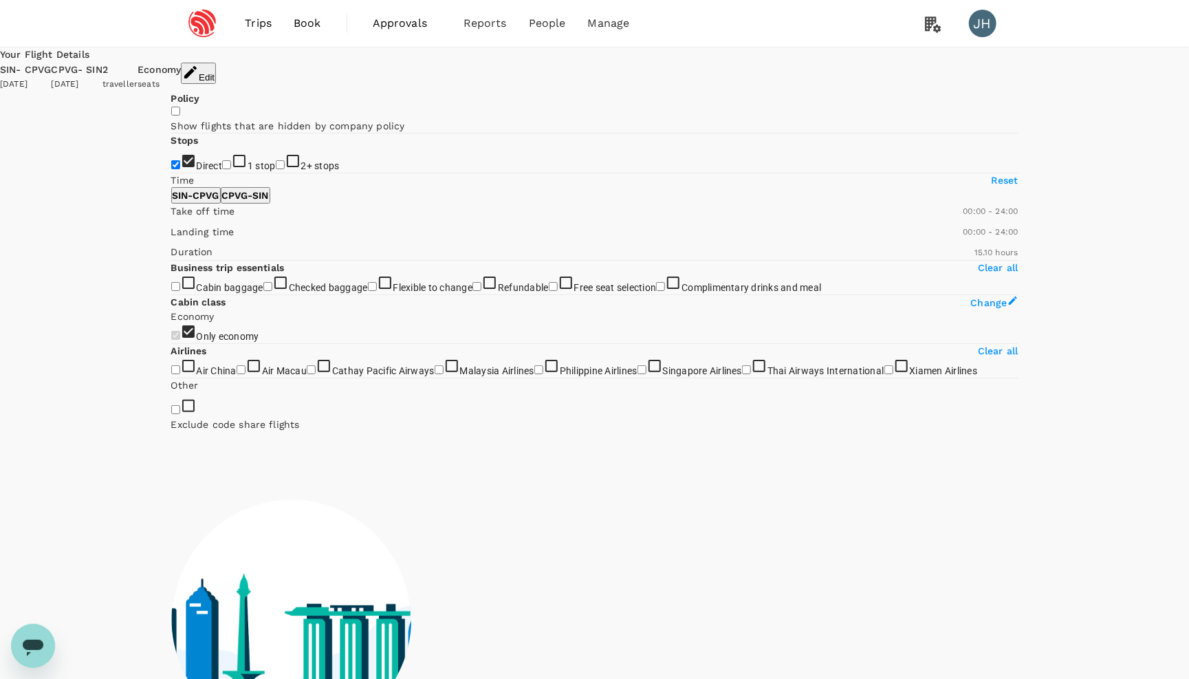
type input "1000"
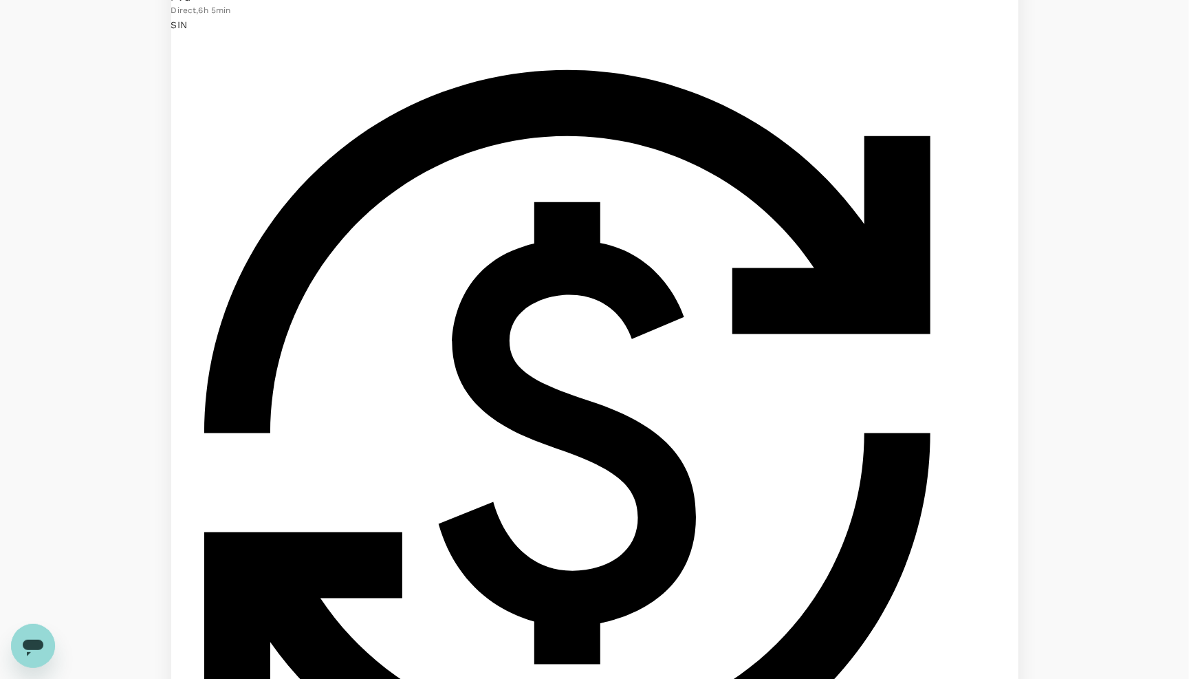
scroll to position [845, 0]
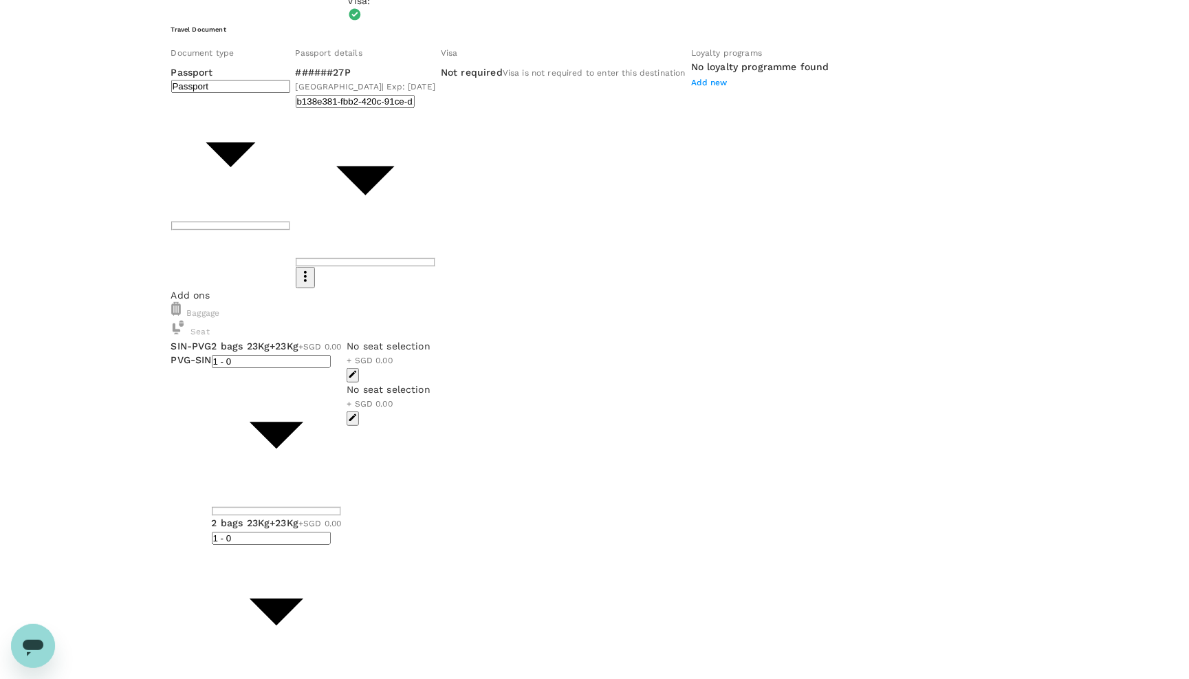
scroll to position [138, 0]
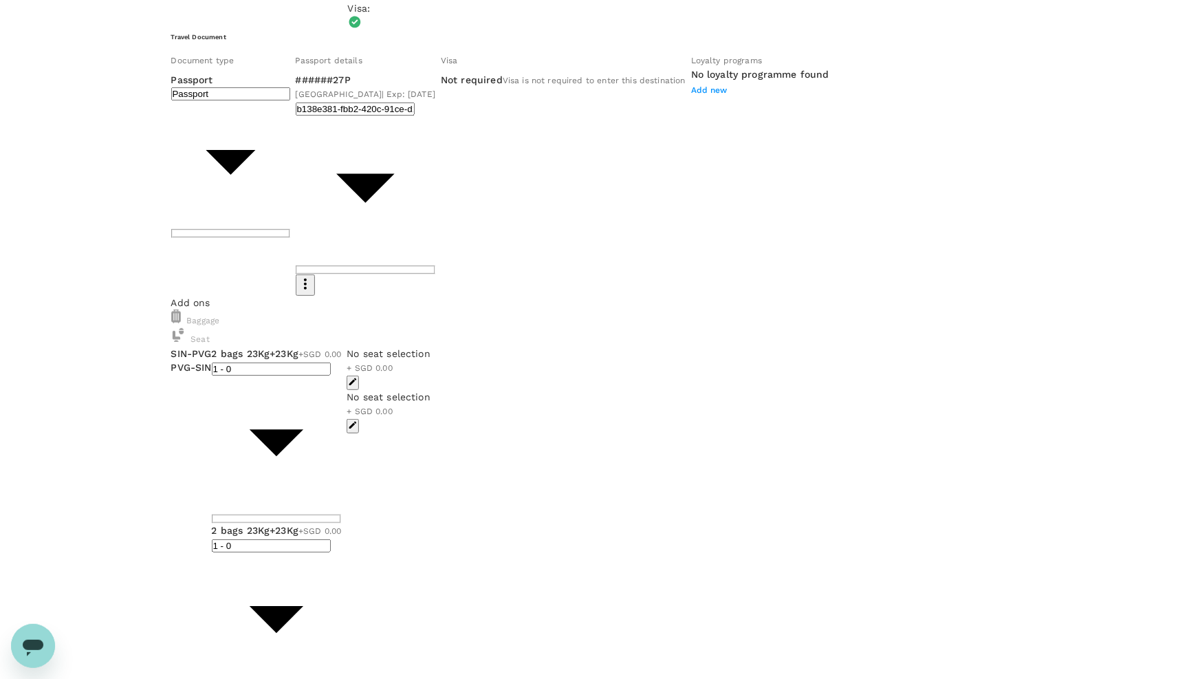
click at [430, 347] on div "No seat selection + SGD 0.00" at bounding box center [389, 368] width 84 height 43
click at [358, 377] on icon "button" at bounding box center [353, 382] width 10 height 10
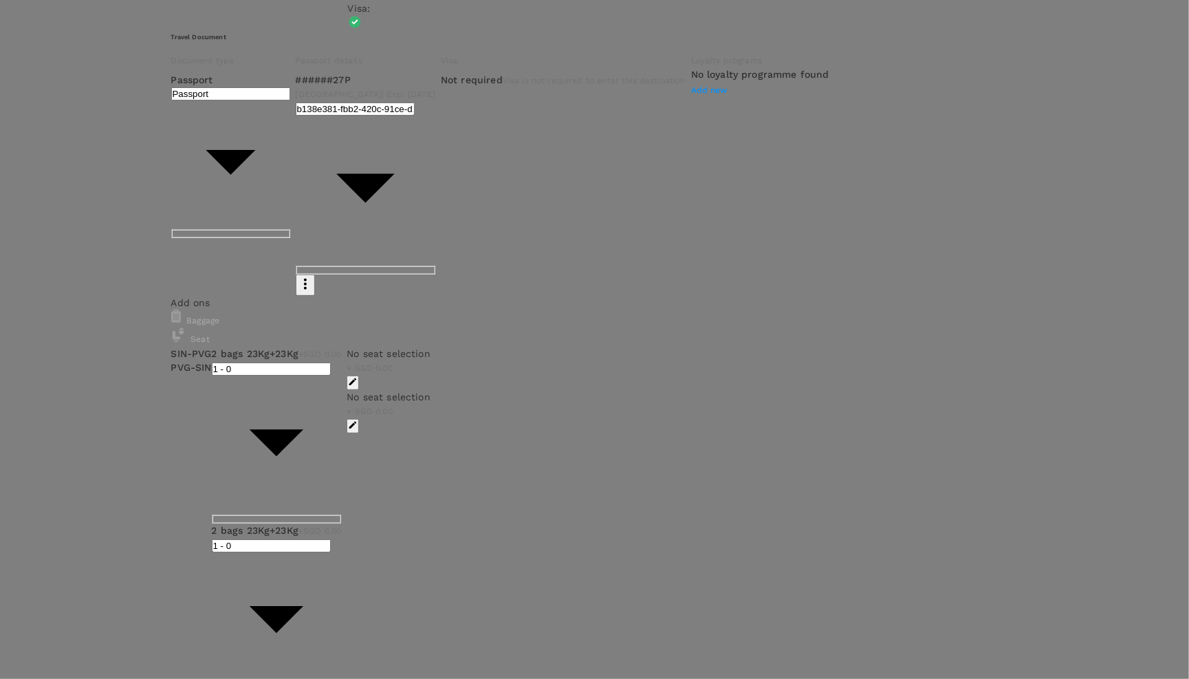
click at [574, 342] on div at bounding box center [594, 339] width 1189 height 679
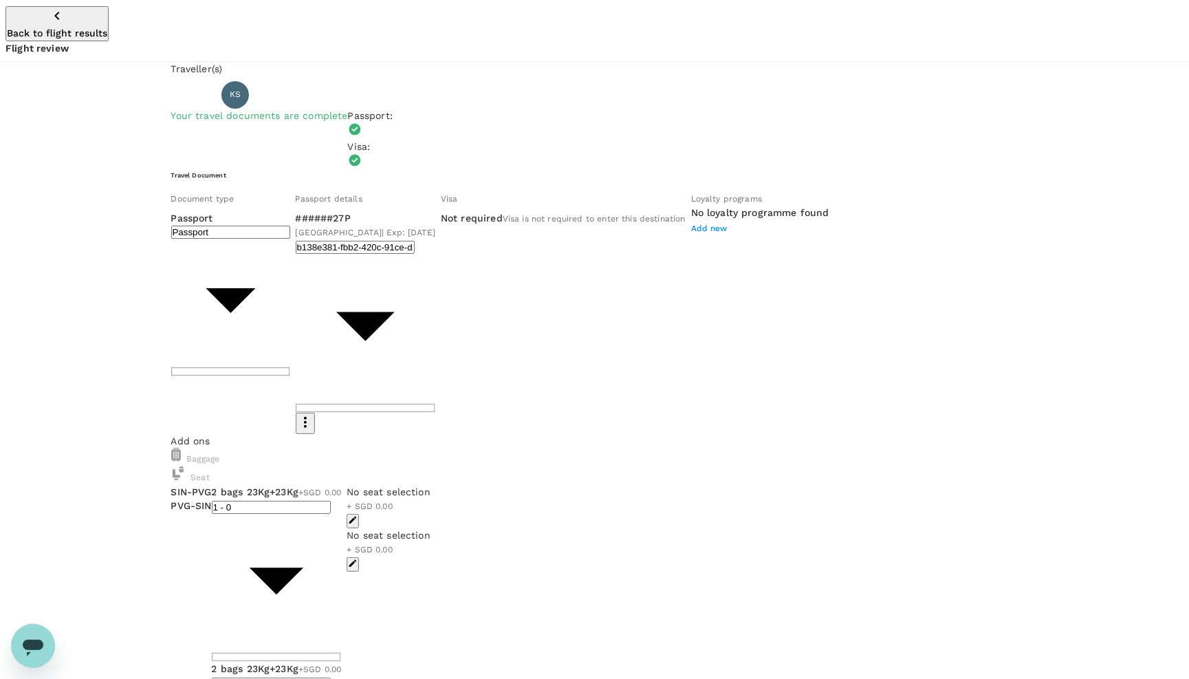
scroll to position [0, 0]
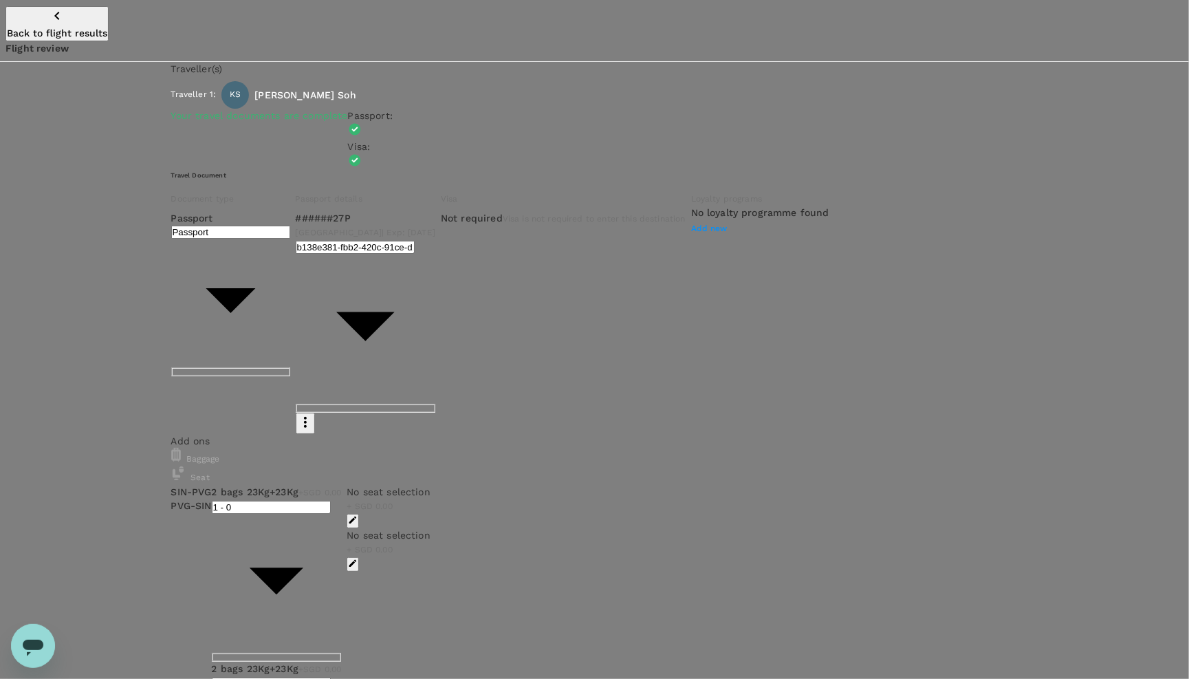
type input "9c4236b1-475f-422d-9c09-8433c73e6af8"
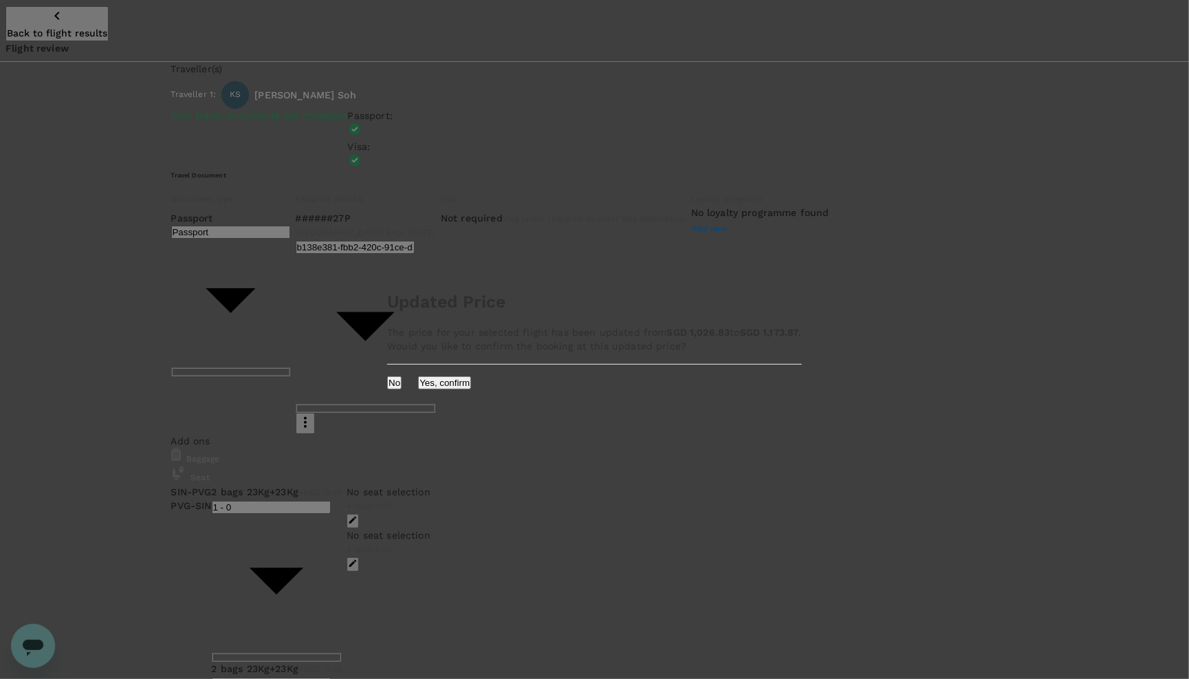
click at [402, 389] on button "No" at bounding box center [394, 382] width 14 height 13
